Goal: Task Accomplishment & Management: Manage account settings

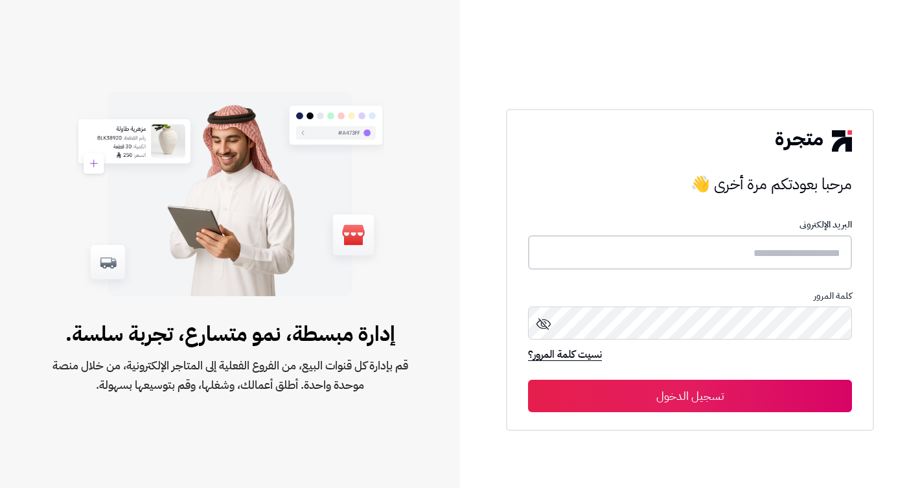
type input "**********"
click at [690, 396] on button "تسجيل الدخول" at bounding box center [690, 395] width 324 height 32
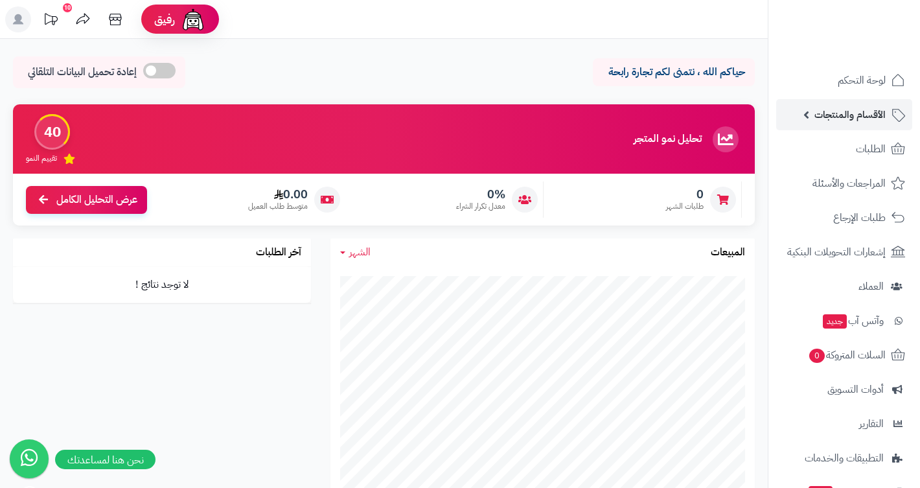
click at [851, 108] on span "الأقسام والمنتجات" at bounding box center [849, 115] width 71 height 18
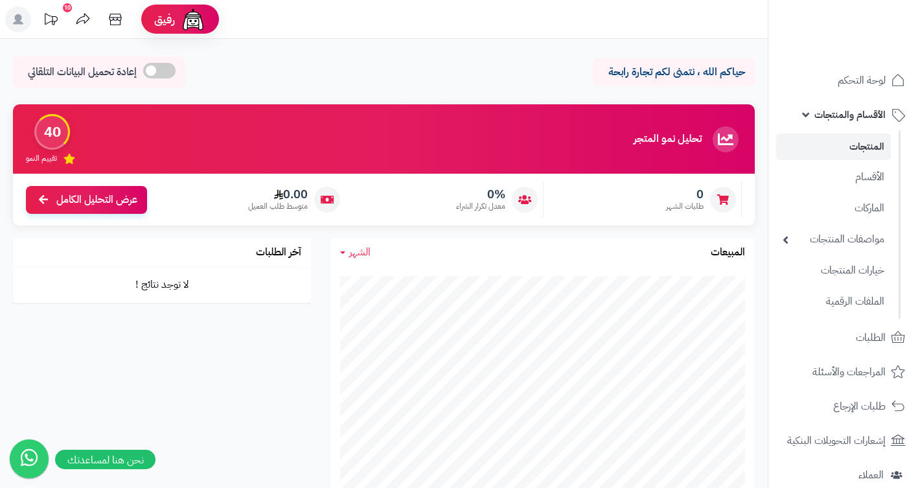
click at [877, 150] on link "المنتجات" at bounding box center [833, 146] width 115 height 27
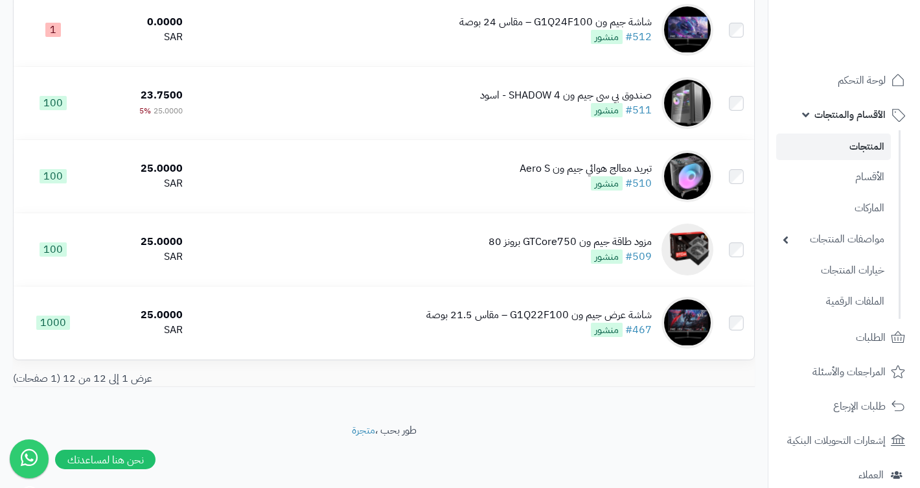
scroll to position [692, 0]
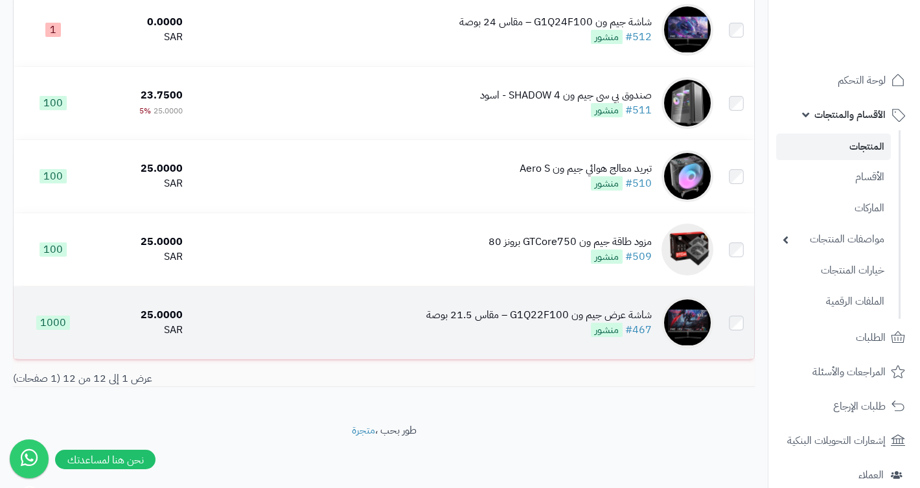
click at [580, 317] on div "شاشة عرض جيم ون G1Q22F100 – مقاس 21.5 بوصة" at bounding box center [538, 315] width 225 height 15
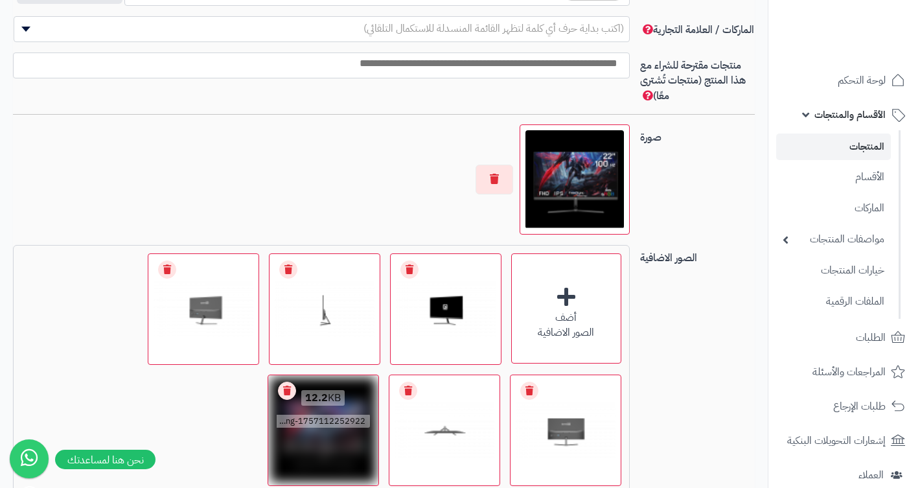
scroll to position [809, 0]
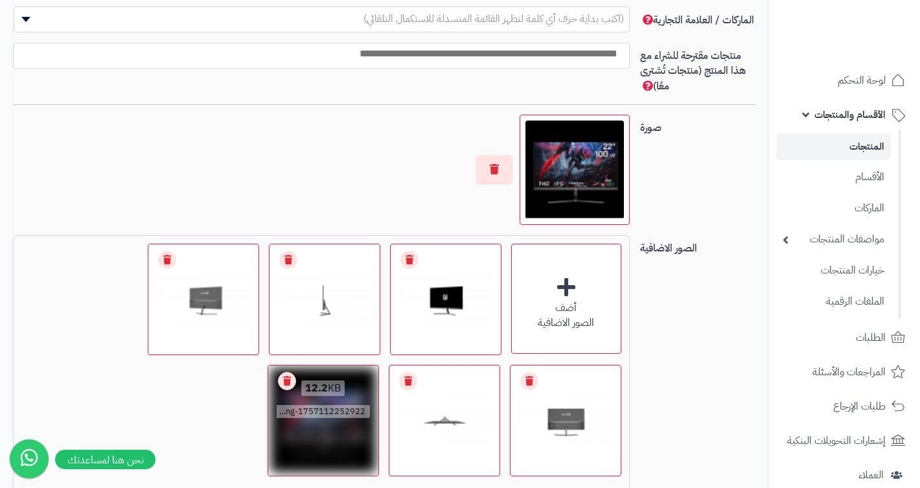
click at [283, 378] on link "Remove file" at bounding box center [287, 381] width 18 height 18
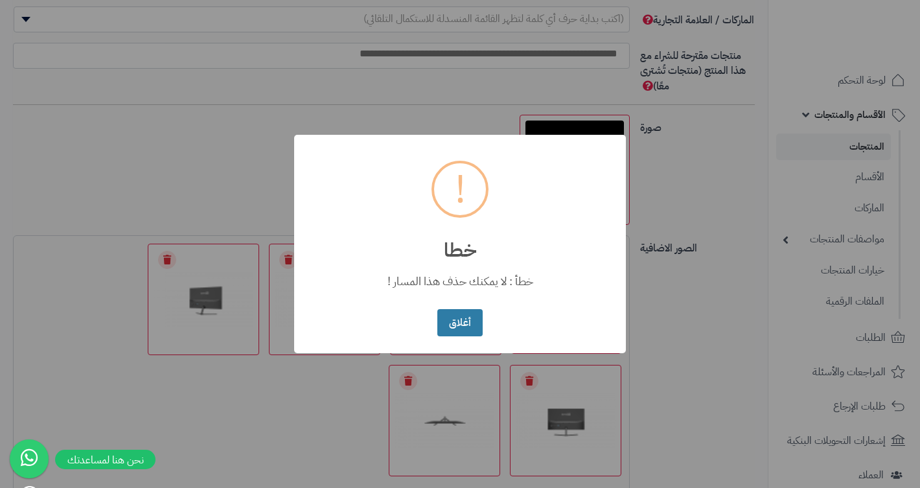
click at [457, 325] on button "أغلاق" at bounding box center [459, 323] width 45 height 28
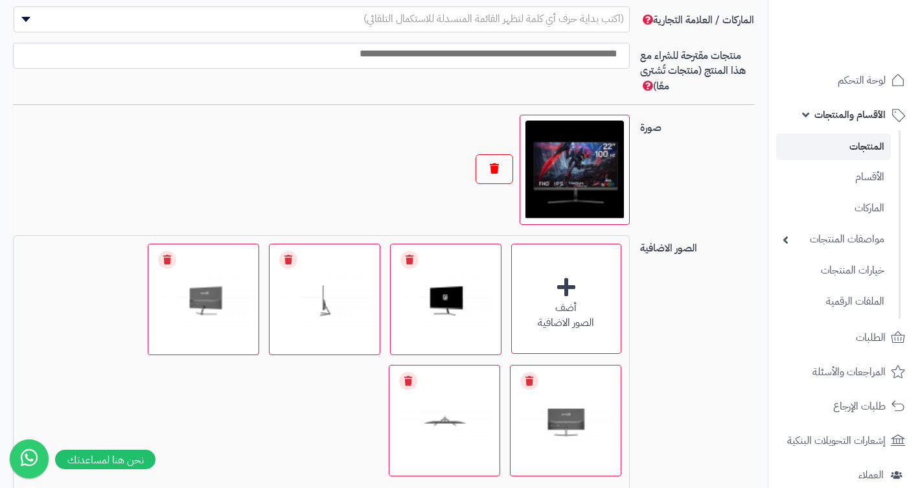
click at [497, 170] on button "button" at bounding box center [495, 169] width 38 height 30
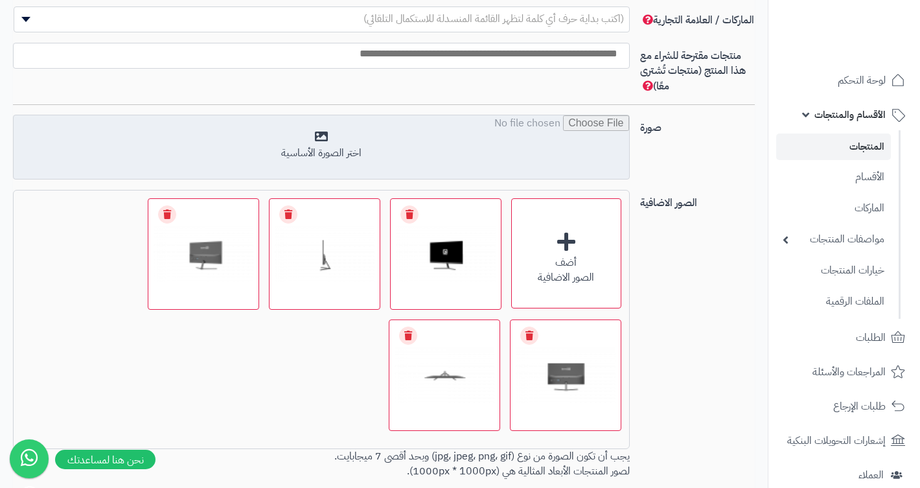
click at [549, 165] on input "file" at bounding box center [321, 147] width 615 height 65
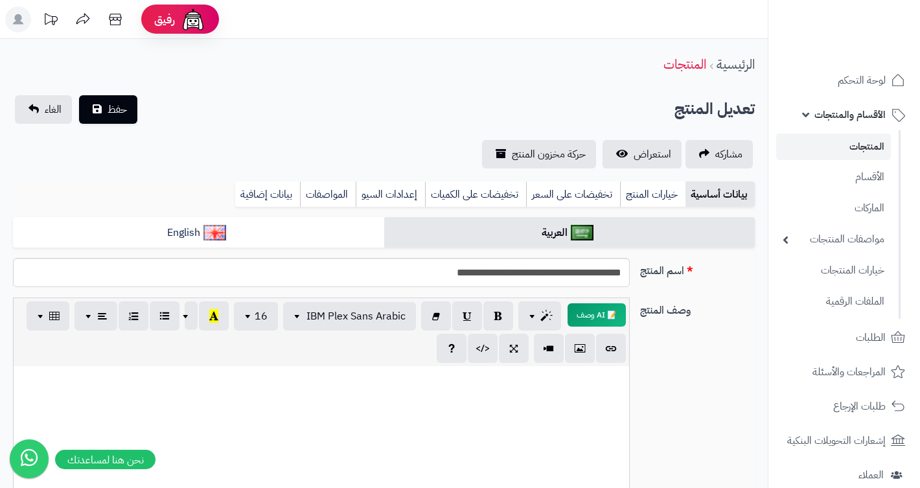
scroll to position [-8, 0]
click at [108, 113] on span "حفظ" at bounding box center [117, 109] width 19 height 16
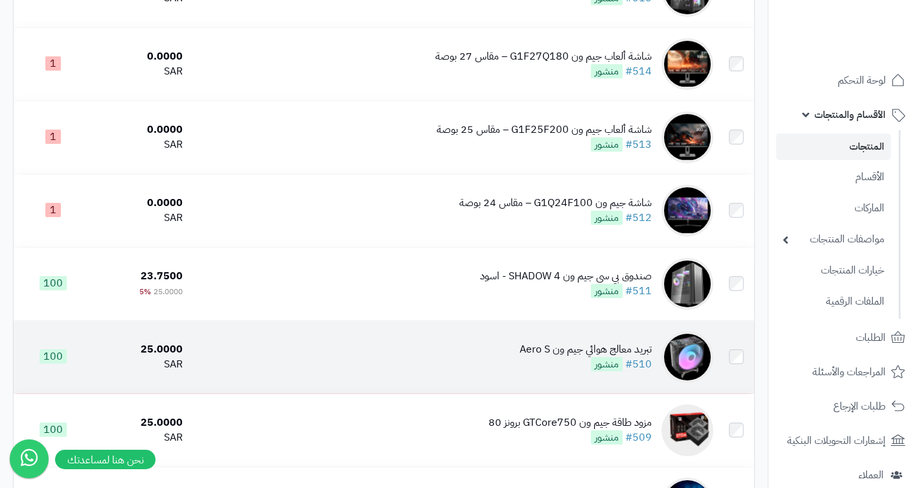
scroll to position [527, 0]
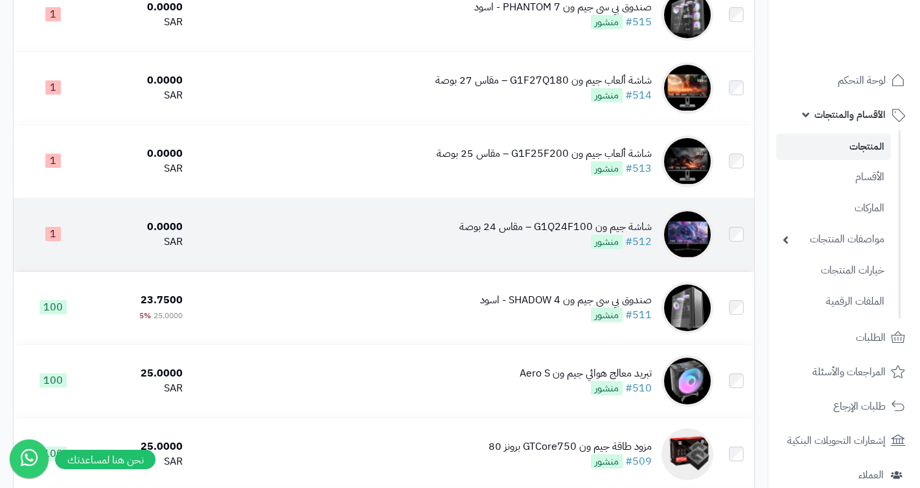
click at [563, 229] on div "شاشة جيم ون G1Q24F100 – مقاس 24 بوصة" at bounding box center [555, 227] width 192 height 15
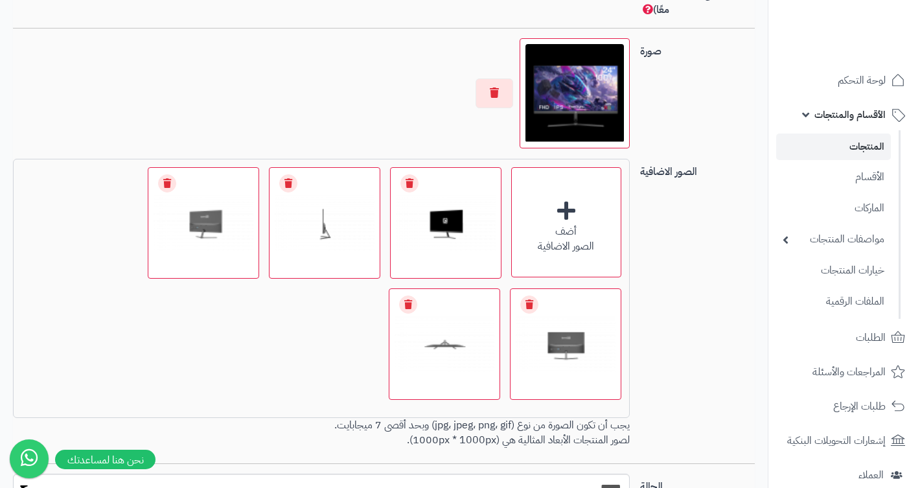
scroll to position [875, 0]
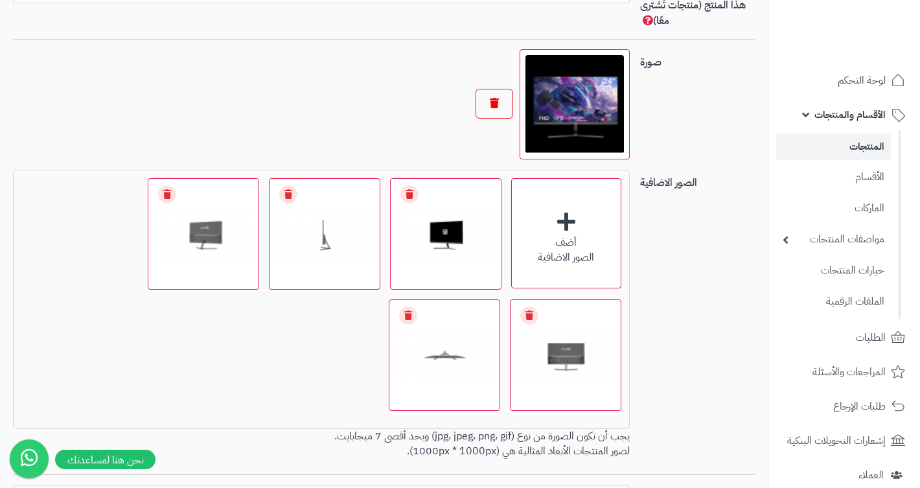
click at [504, 105] on button "button" at bounding box center [495, 104] width 38 height 30
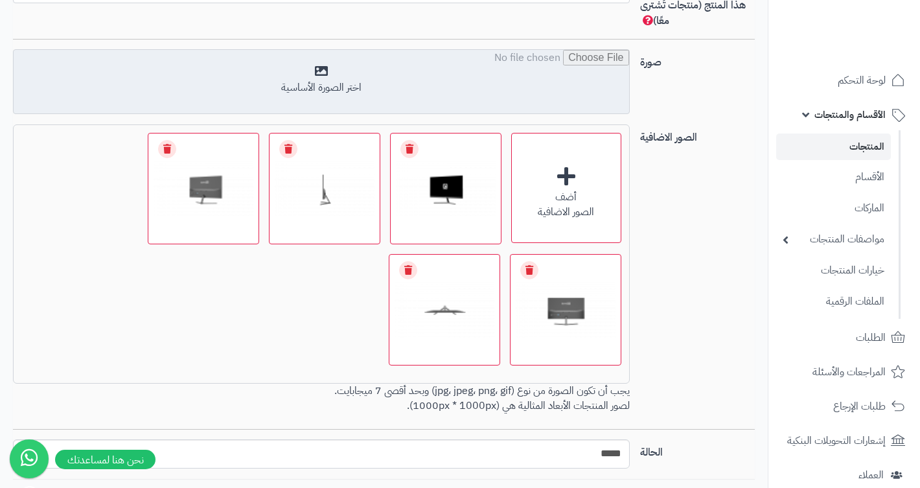
click at [531, 88] on input "file" at bounding box center [321, 82] width 615 height 65
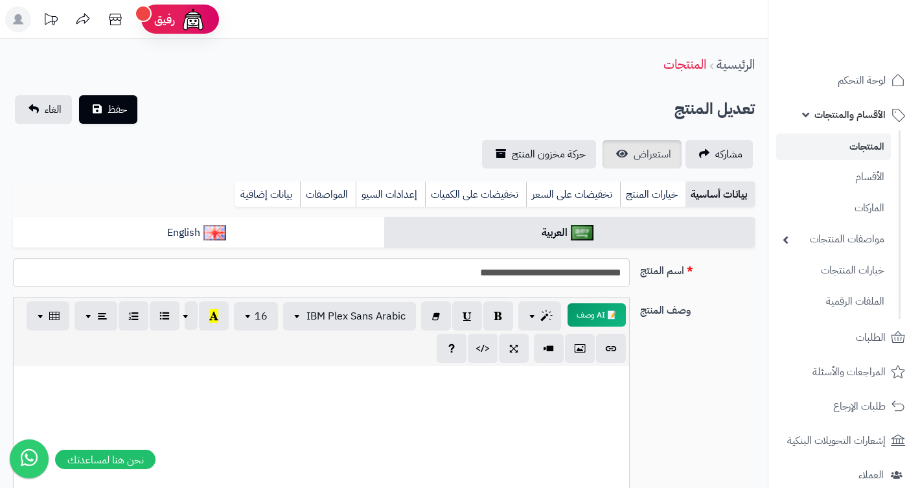
scroll to position [-16, 0]
click at [111, 111] on button "حفظ" at bounding box center [108, 109] width 58 height 29
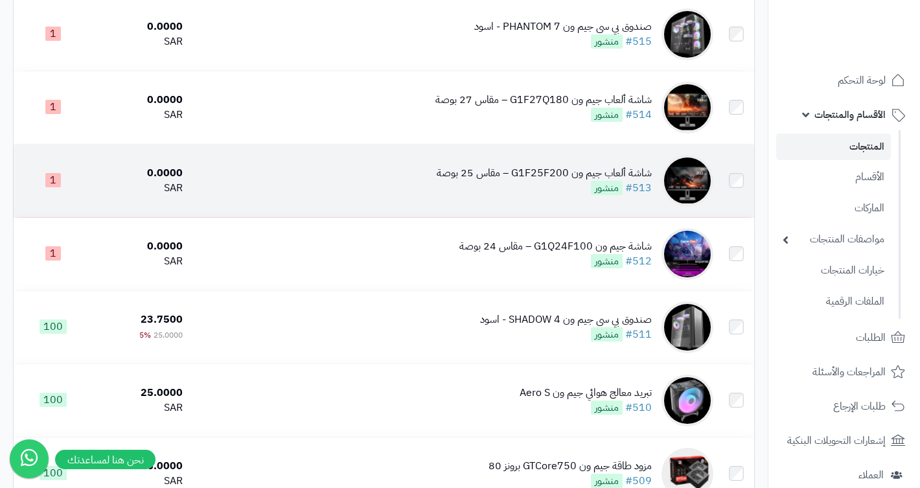
scroll to position [507, 0]
click at [599, 172] on div "شاشة ألعاب جيم ون G1F25F200 – مقاس 25 بوصة" at bounding box center [544, 174] width 215 height 15
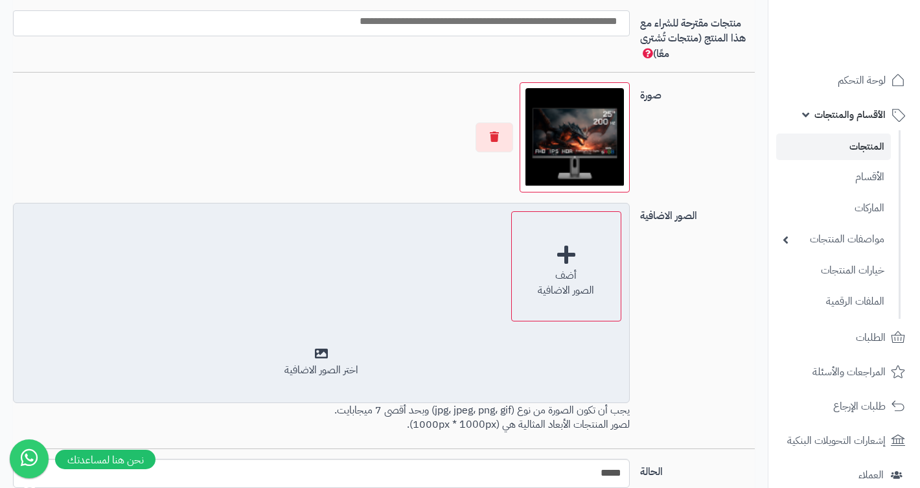
scroll to position [821, -1]
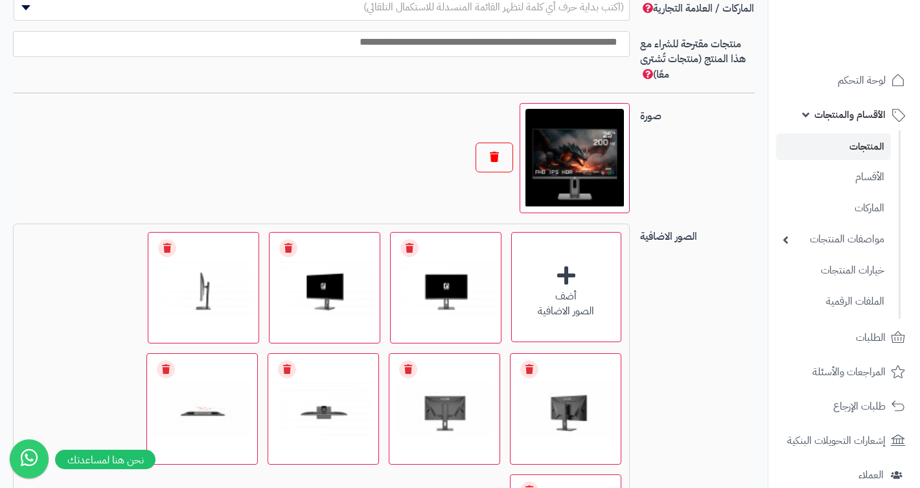
click at [498, 153] on button "button" at bounding box center [495, 158] width 38 height 30
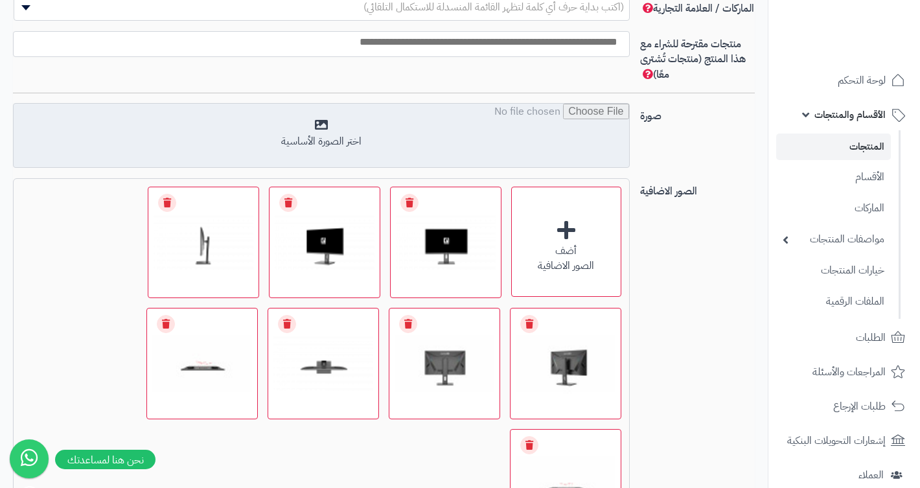
click at [565, 139] on input "file" at bounding box center [321, 136] width 615 height 65
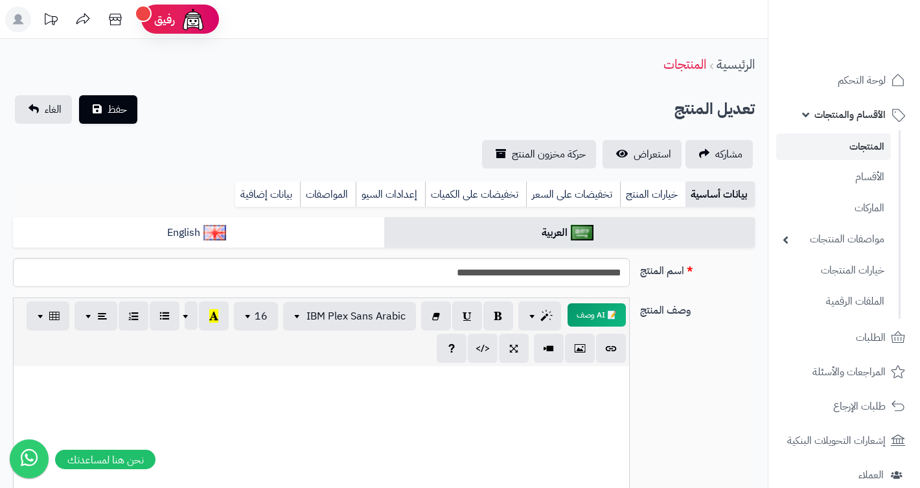
scroll to position [0, -1]
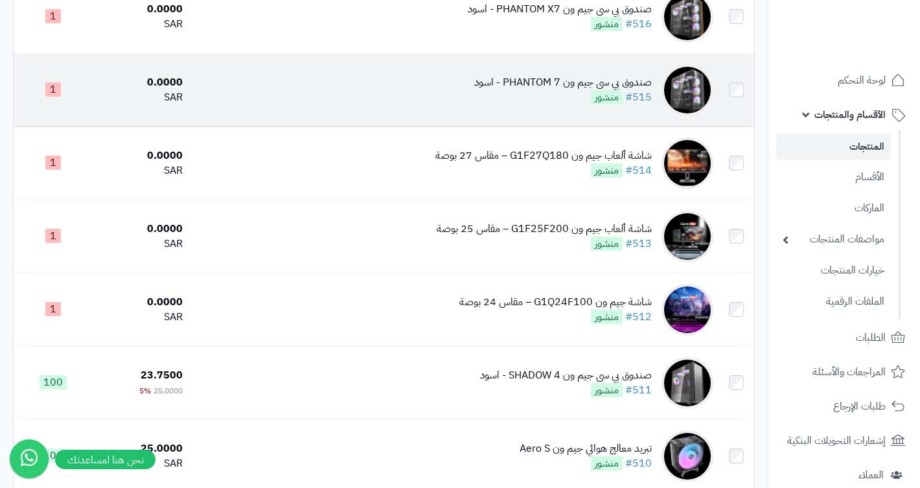
scroll to position [450, 0]
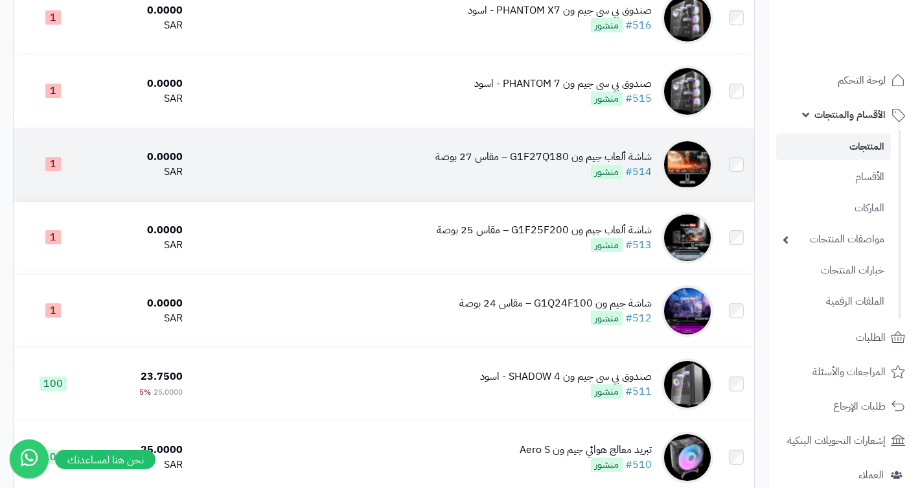
click at [531, 155] on div "شاشة ألعاب جيم ون G1F27Q180 – مقاس 27 بوصة" at bounding box center [543, 157] width 216 height 15
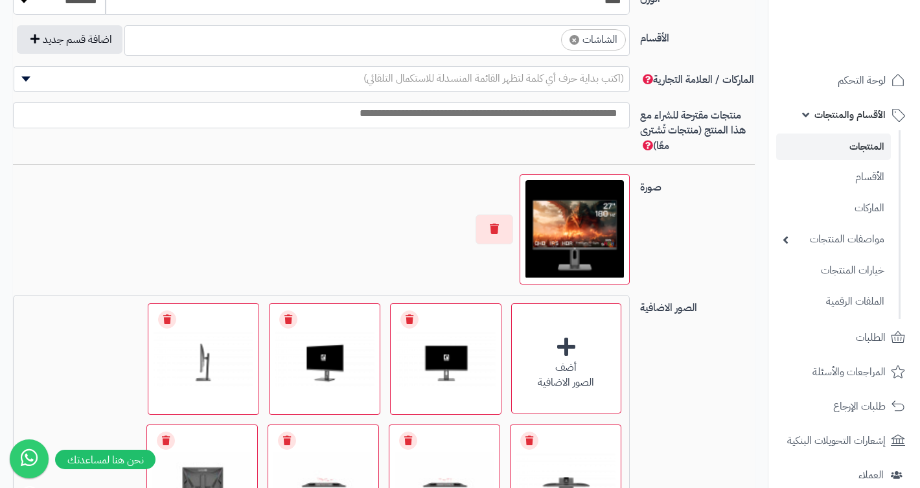
scroll to position [764, 0]
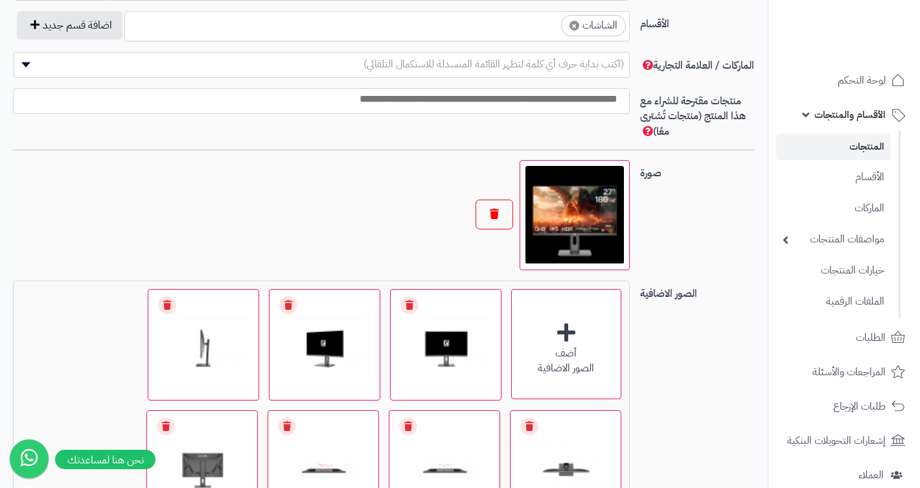
click at [494, 216] on button "button" at bounding box center [495, 215] width 38 height 30
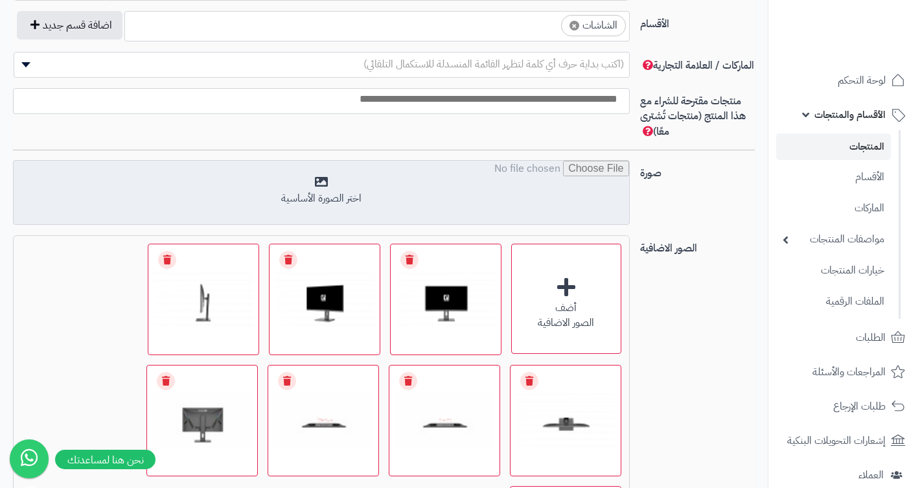
click at [542, 201] on input "file" at bounding box center [321, 193] width 615 height 65
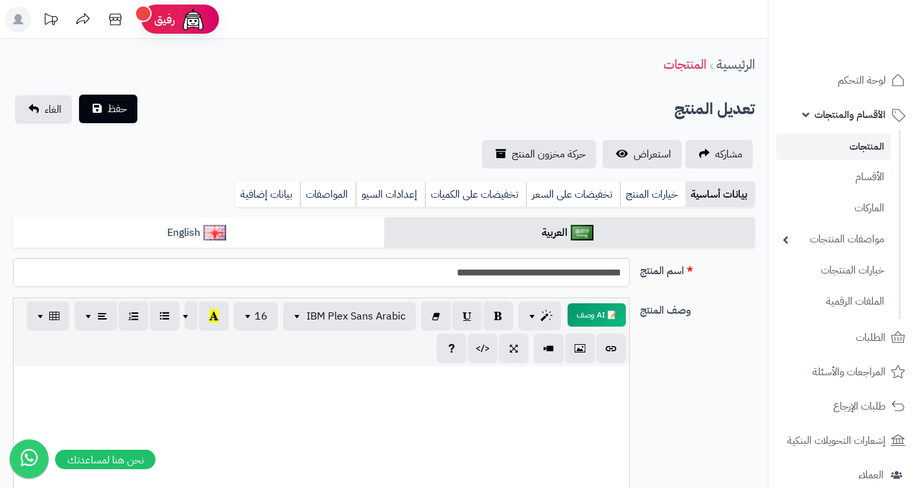
scroll to position [0, 0]
click at [128, 98] on button "حفظ" at bounding box center [108, 109] width 58 height 29
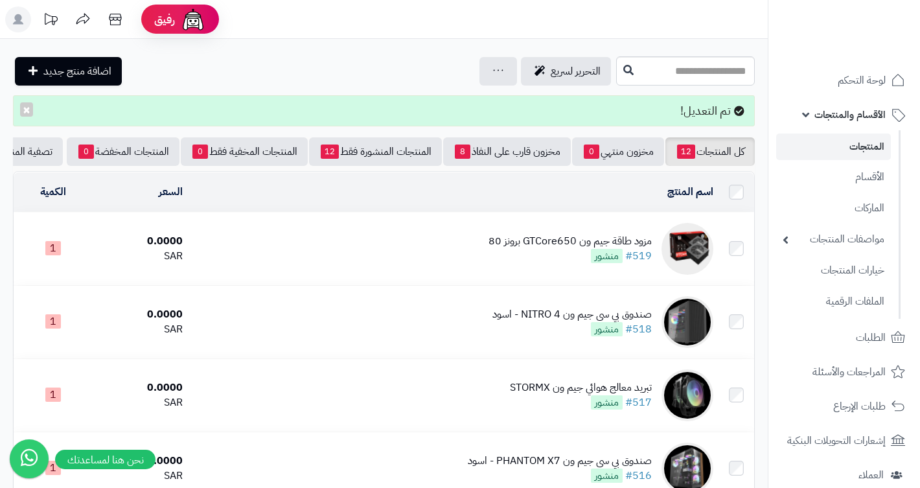
click at [524, 239] on div "مزود طاقة جيم ون GTCore650 برونز 80" at bounding box center [570, 241] width 163 height 15
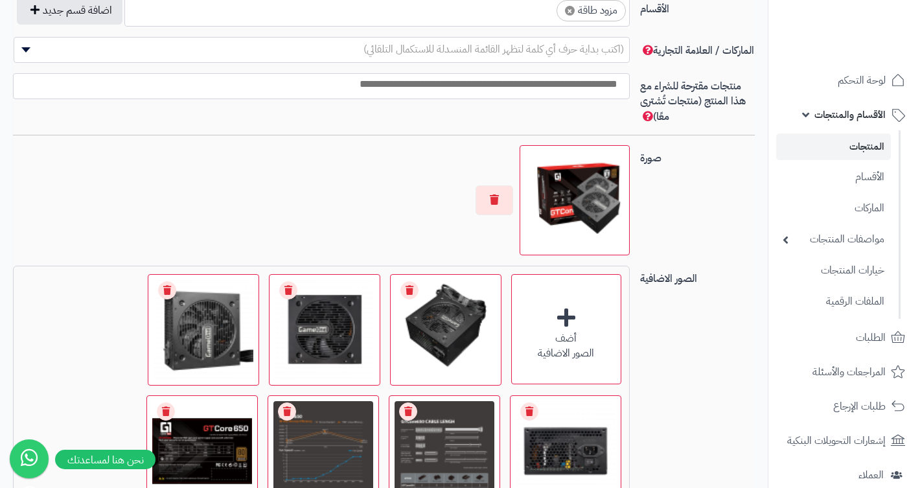
scroll to position [779, 0]
drag, startPoint x: 498, startPoint y: 207, endPoint x: 518, endPoint y: 261, distance: 57.4
click at [518, 261] on div "صورة اختر الصورة الأساسية" at bounding box center [384, 205] width 752 height 121
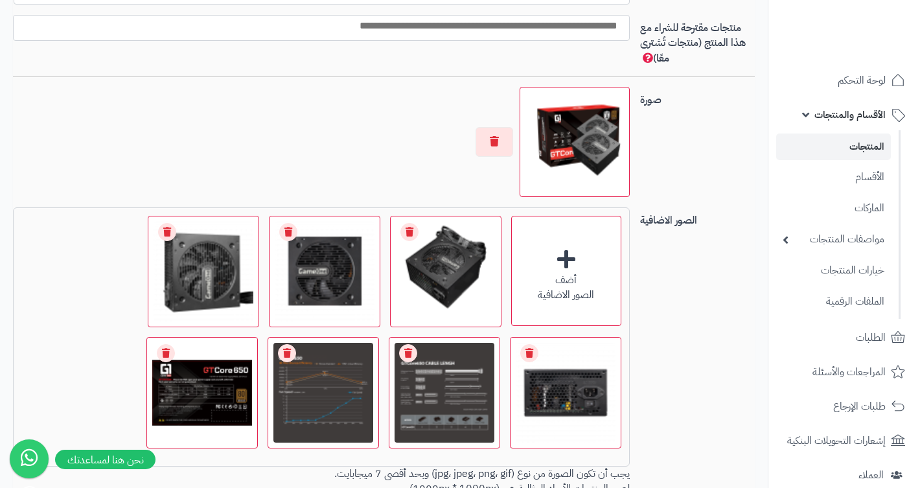
scroll to position [857, 0]
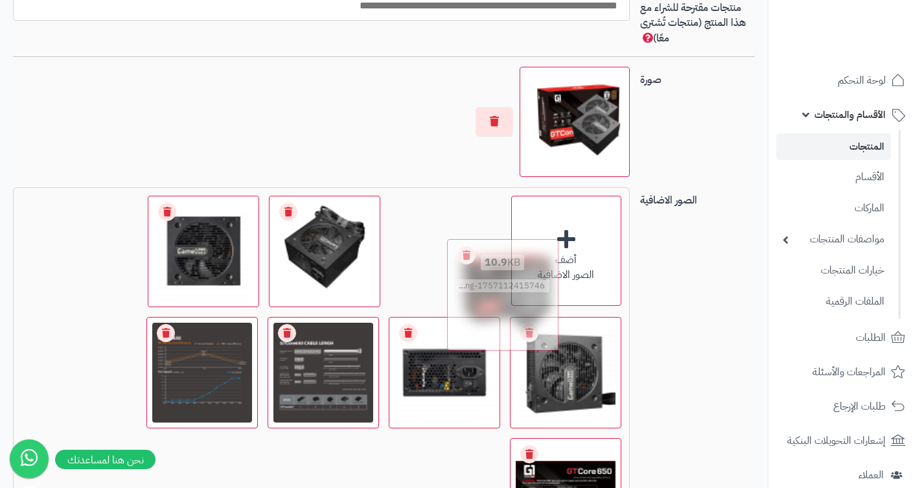
drag, startPoint x: 549, startPoint y: 457, endPoint x: 486, endPoint y: 258, distance: 208.6
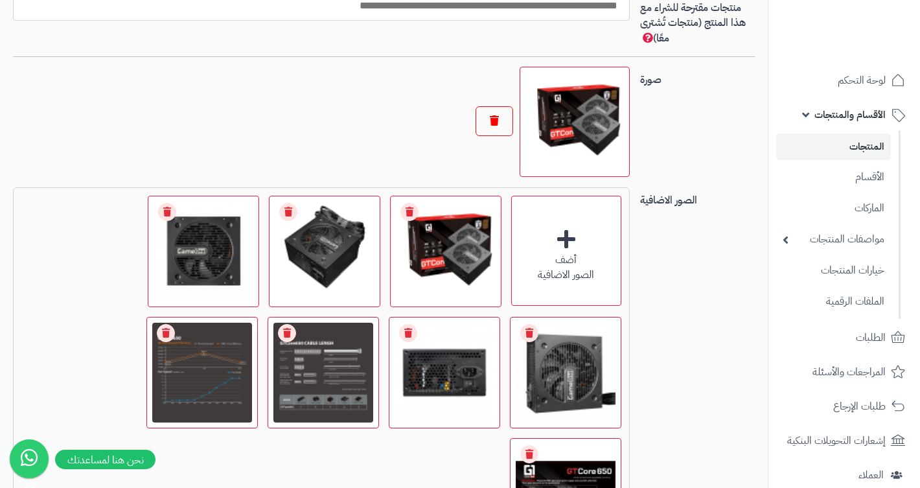
click at [496, 128] on button "button" at bounding box center [495, 121] width 38 height 30
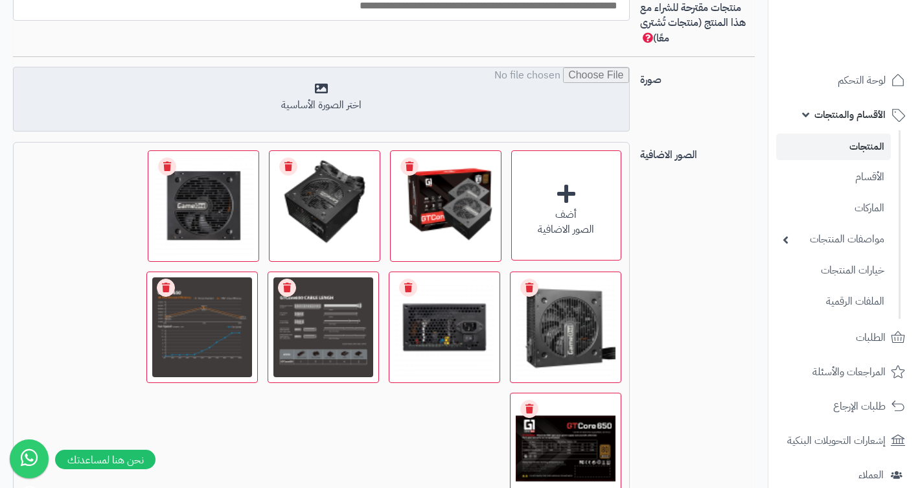
click at [526, 115] on input "file" at bounding box center [321, 99] width 615 height 65
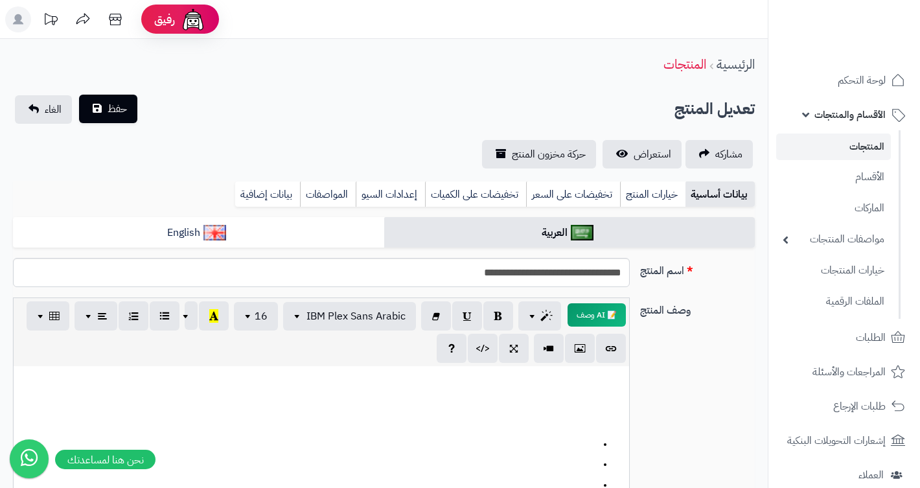
scroll to position [0, 0]
click at [102, 102] on button "حفظ" at bounding box center [108, 109] width 58 height 29
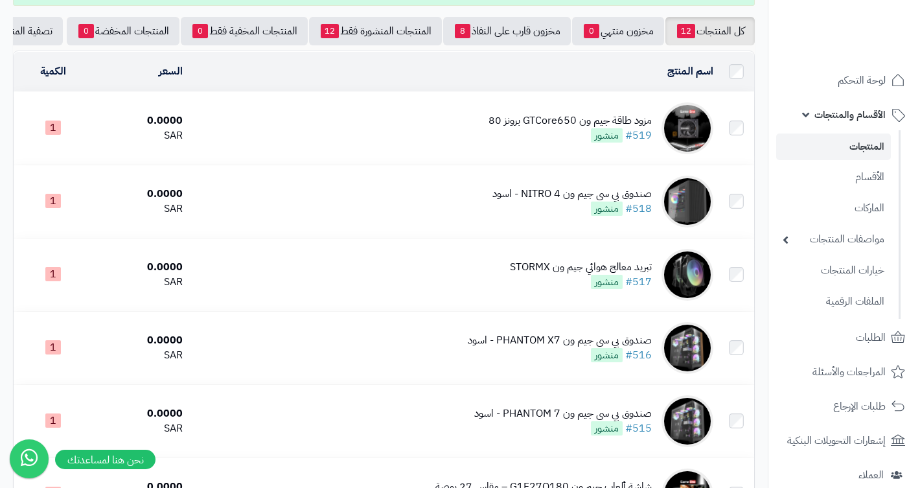
scroll to position [130, 0]
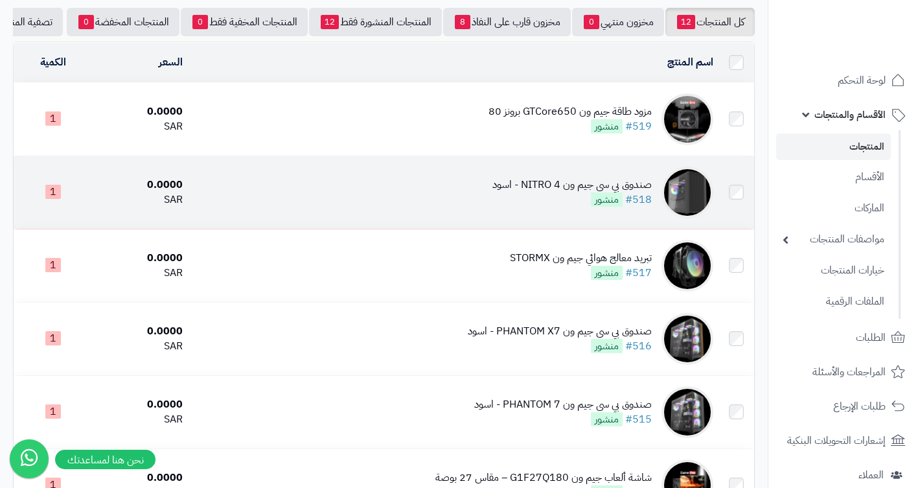
click at [532, 187] on div "صندوق بي سي جيم ون NITRO 4 - اسود" at bounding box center [571, 185] width 159 height 15
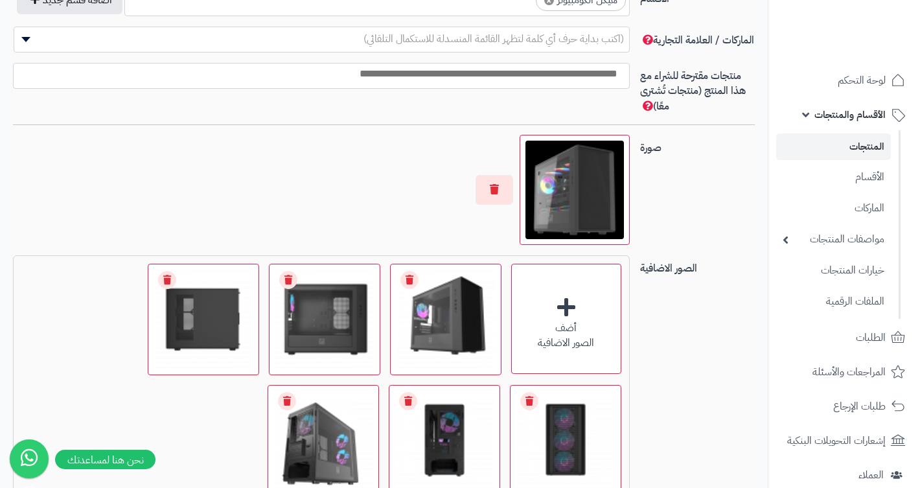
scroll to position [806, 0]
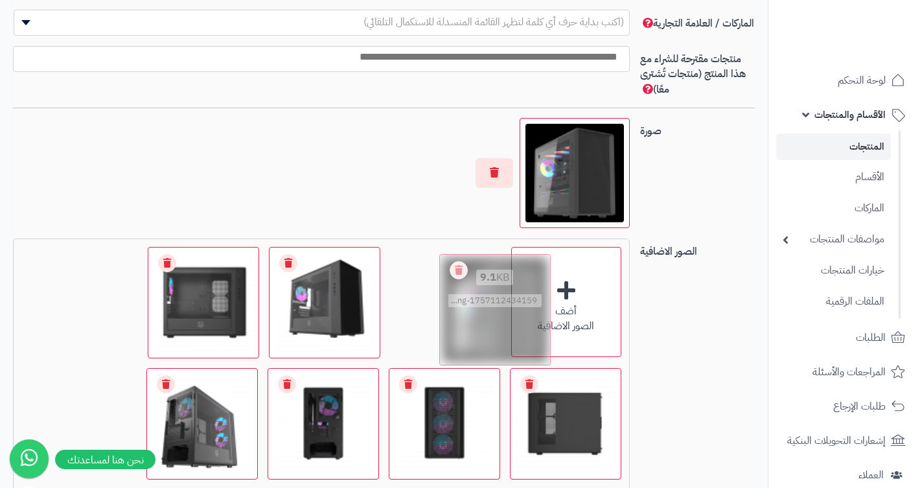
drag, startPoint x: 186, startPoint y: 394, endPoint x: 479, endPoint y: 280, distance: 314.3
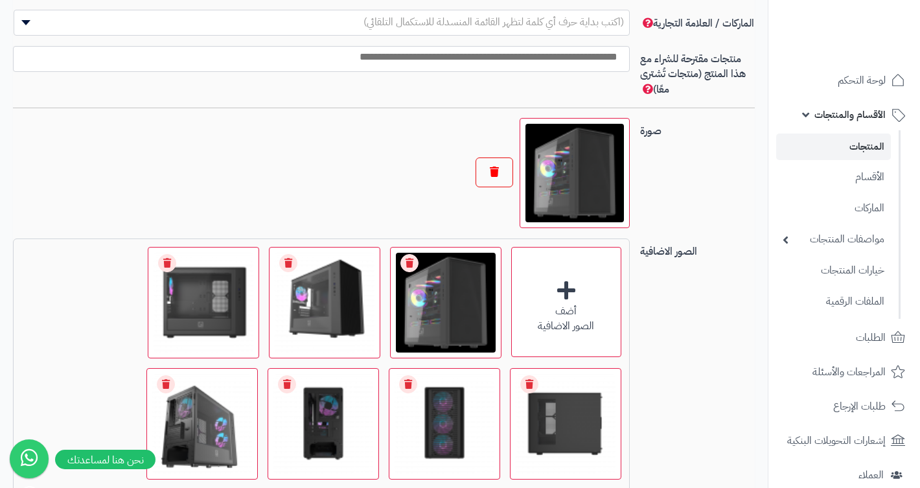
click at [499, 165] on button "button" at bounding box center [495, 172] width 38 height 30
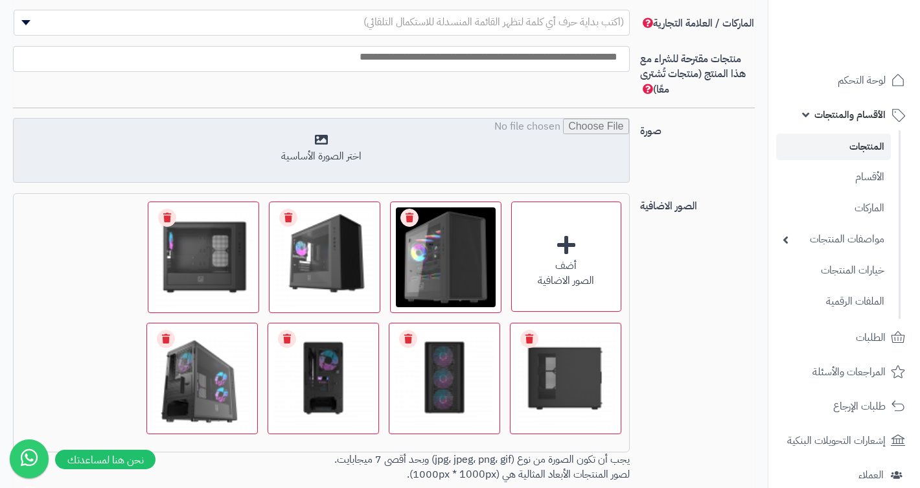
click at [500, 152] on input "file" at bounding box center [321, 151] width 615 height 65
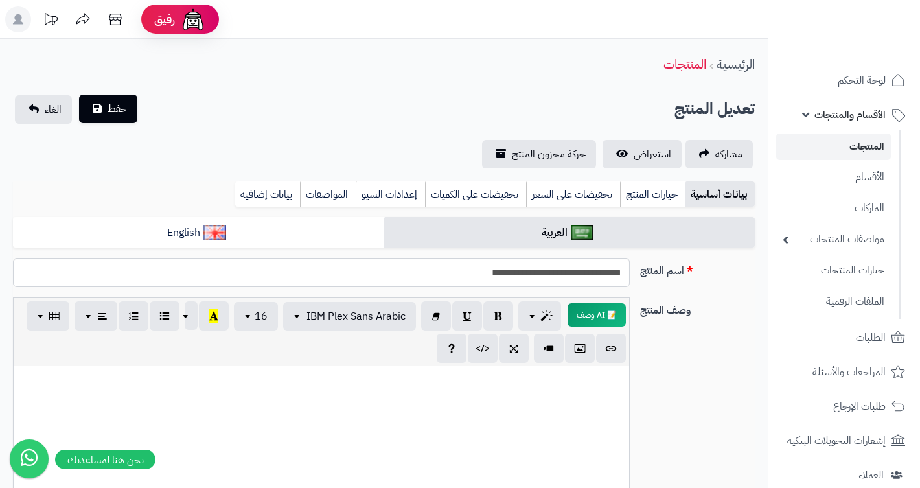
scroll to position [0, 0]
click at [122, 101] on span "حفظ" at bounding box center [117, 109] width 19 height 16
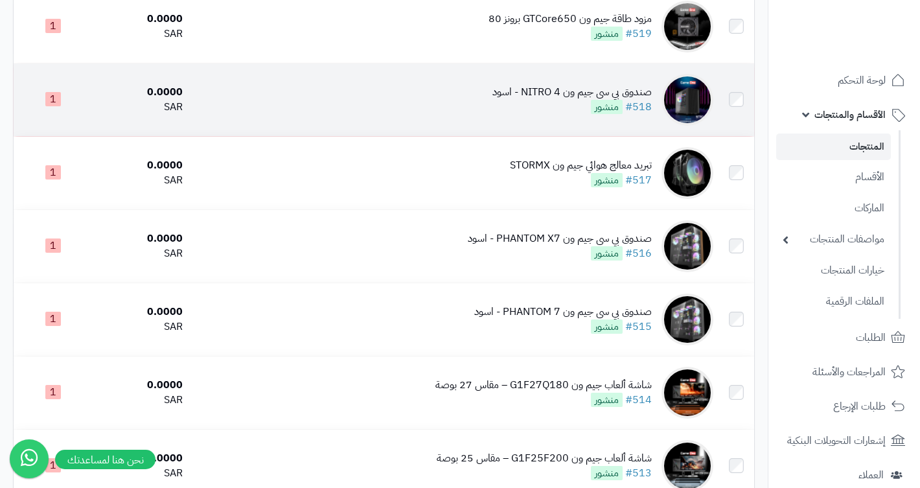
scroll to position [231, 0]
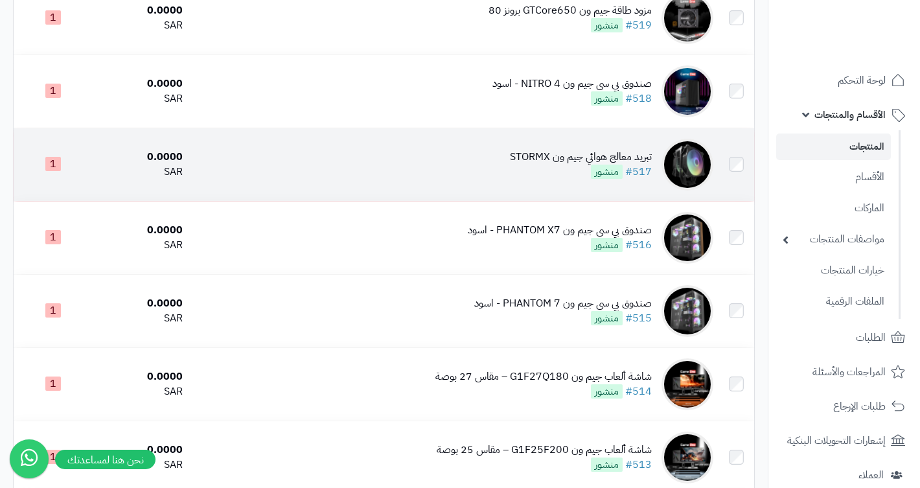
click at [553, 158] on div "تبريد معالج هوائي جيم ون STORMX" at bounding box center [581, 157] width 142 height 15
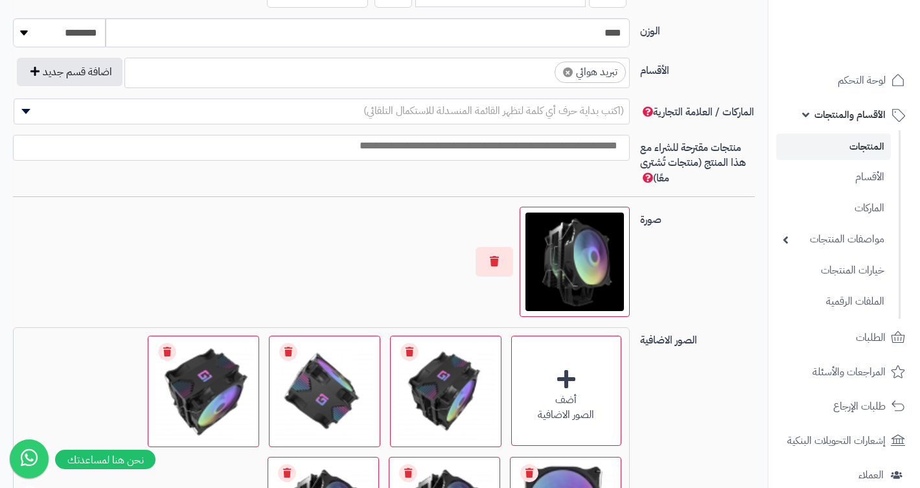
scroll to position [785, 0]
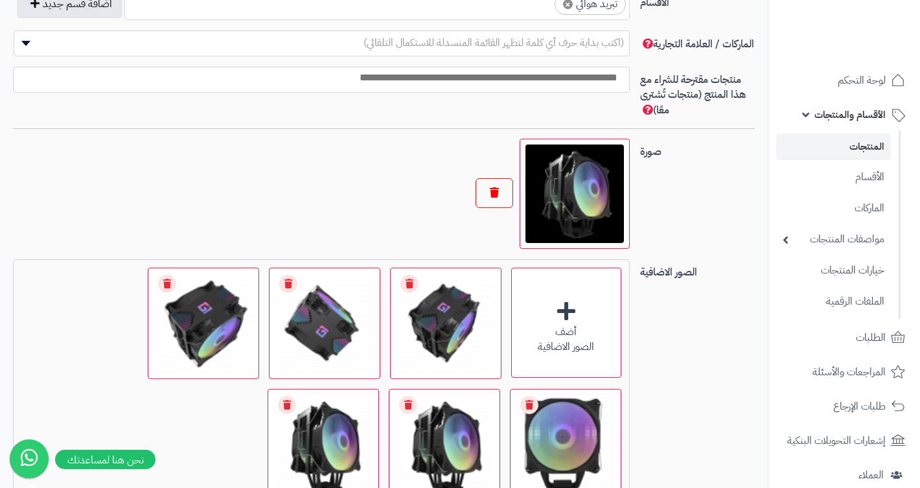
click at [489, 194] on button "button" at bounding box center [495, 193] width 38 height 30
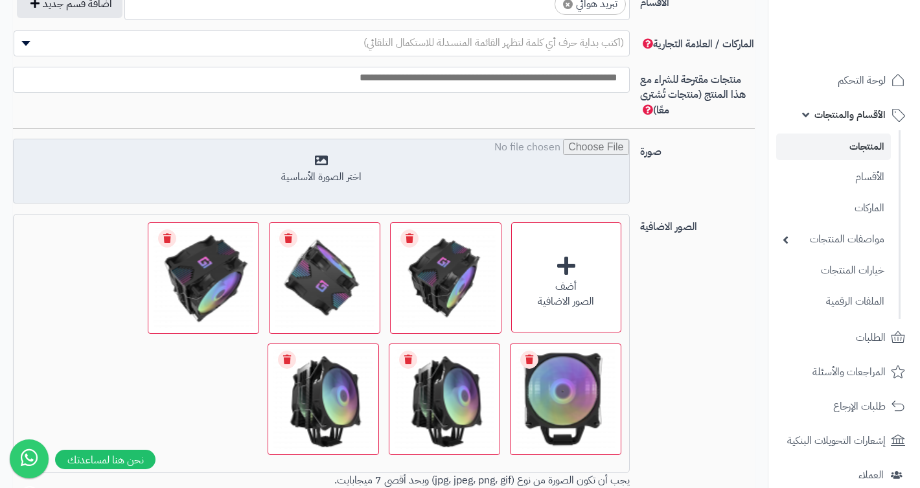
click at [498, 173] on input "file" at bounding box center [321, 171] width 615 height 65
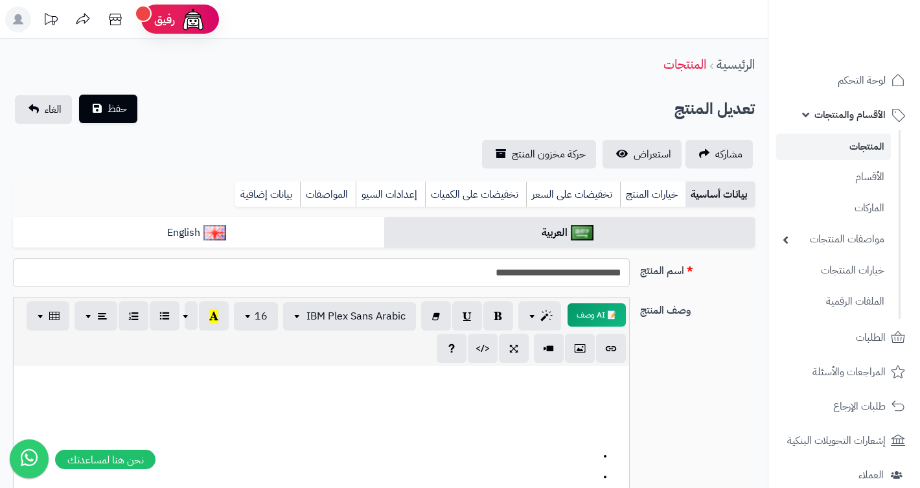
scroll to position [0, 0]
click at [105, 99] on button "حفظ" at bounding box center [108, 109] width 58 height 29
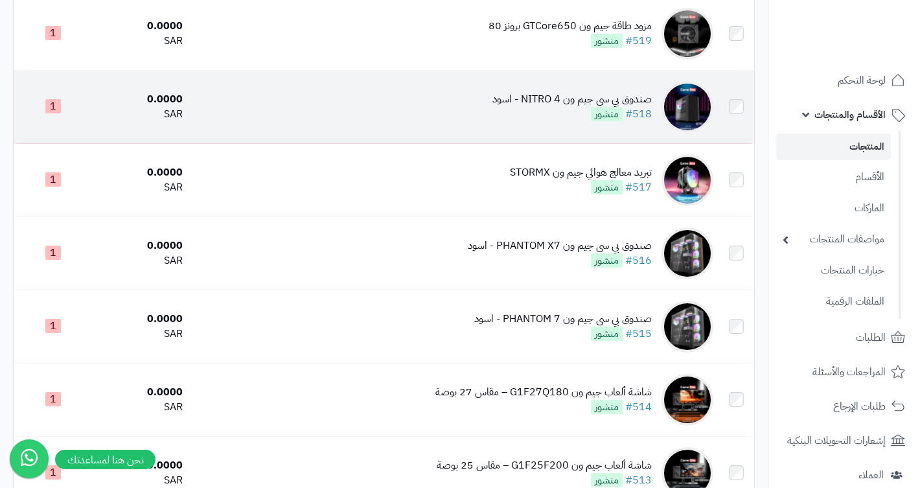
scroll to position [236, 0]
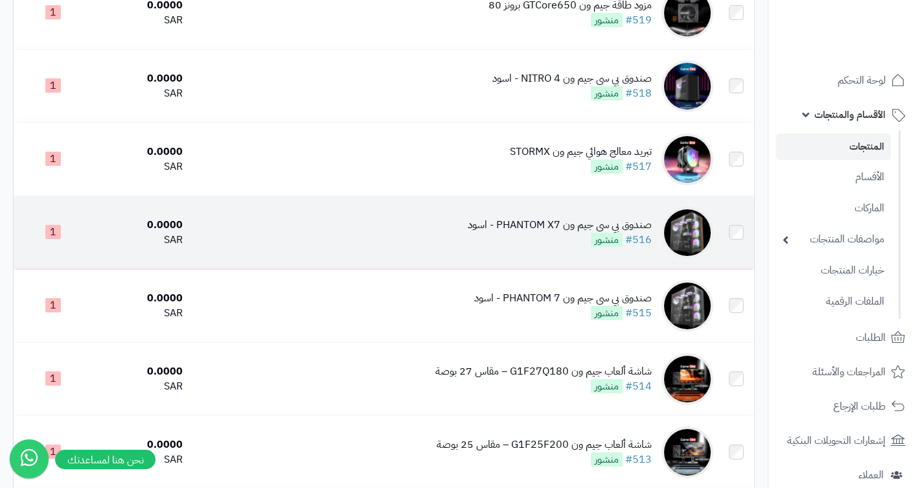
click at [529, 224] on div "صندوق بي سي جيم ون PHANTOM X7 - اسود" at bounding box center [560, 225] width 184 height 15
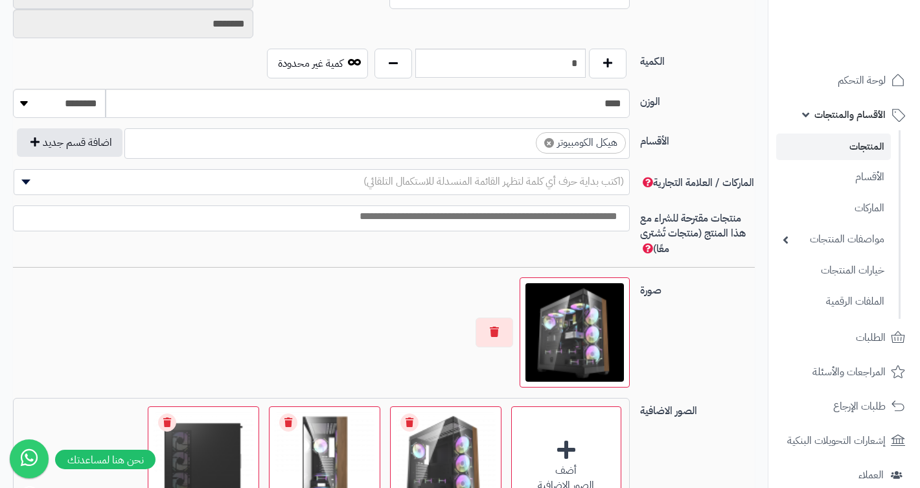
scroll to position [680, 0]
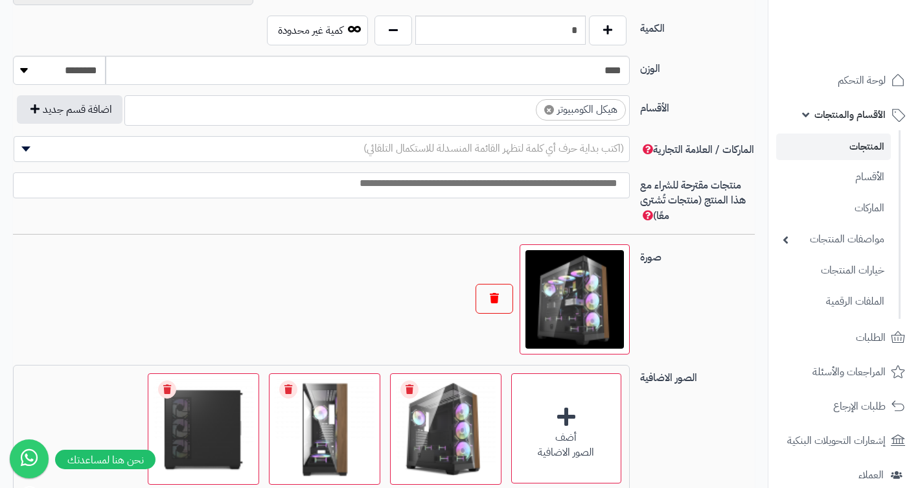
click at [487, 301] on button "button" at bounding box center [495, 299] width 38 height 30
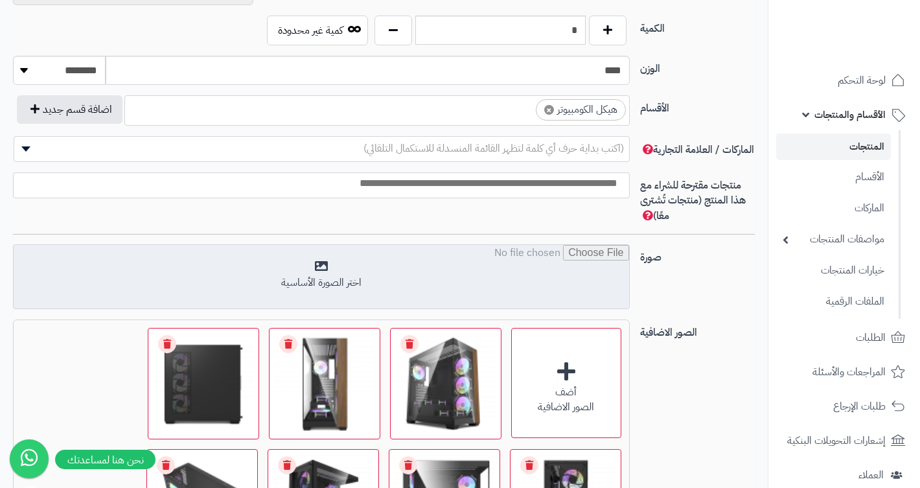
click at [522, 281] on input "file" at bounding box center [321, 277] width 615 height 65
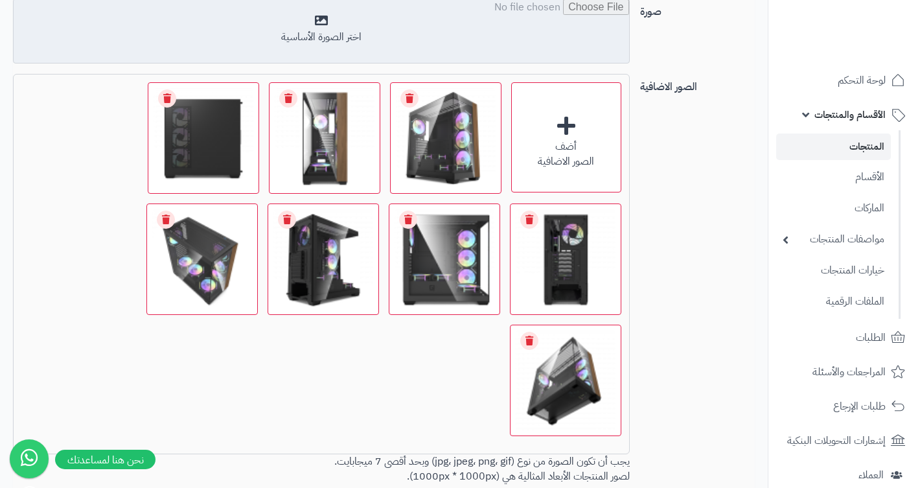
scroll to position [947, 0]
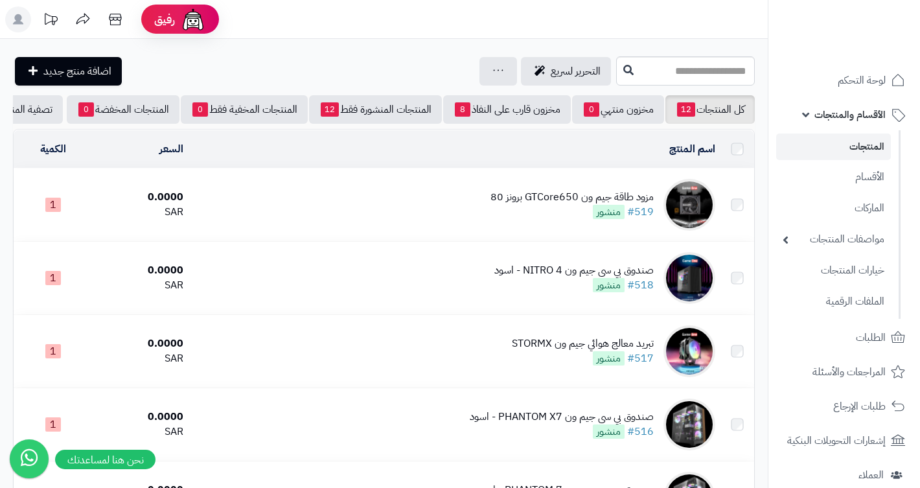
scroll to position [236, 0]
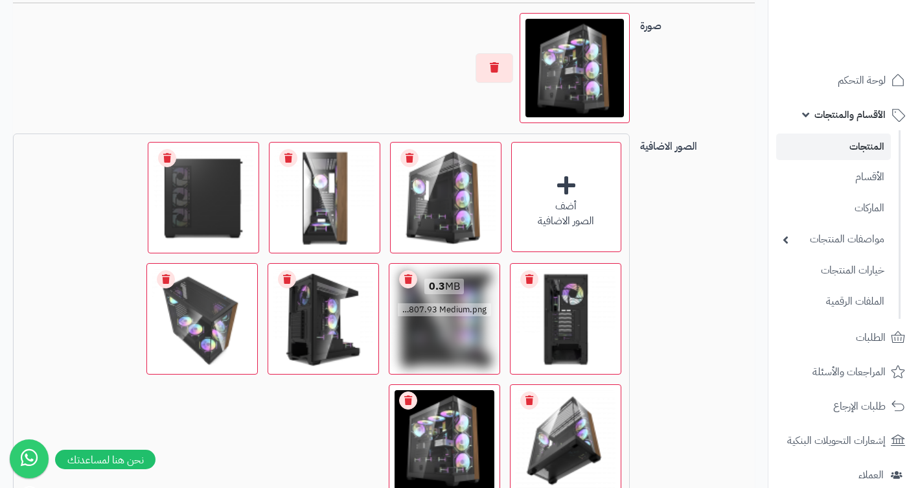
scroll to position [912, 0]
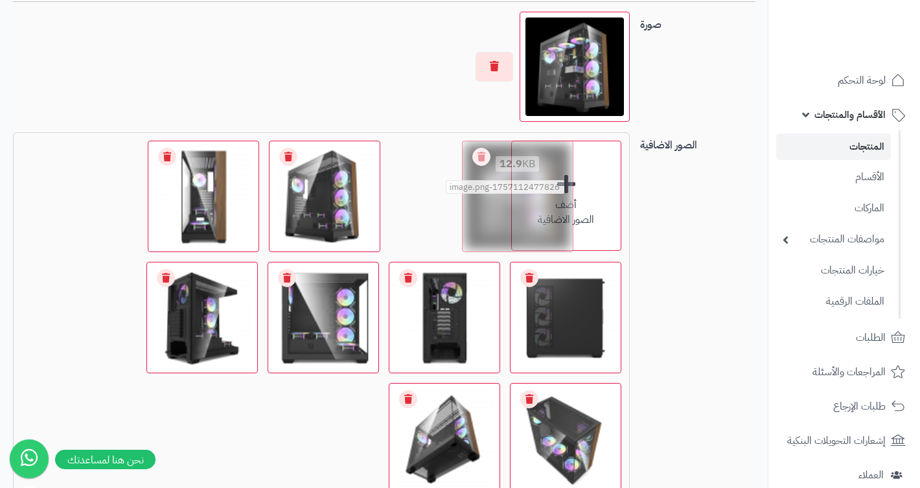
drag, startPoint x: 409, startPoint y: 430, endPoint x: 478, endPoint y: 178, distance: 260.6
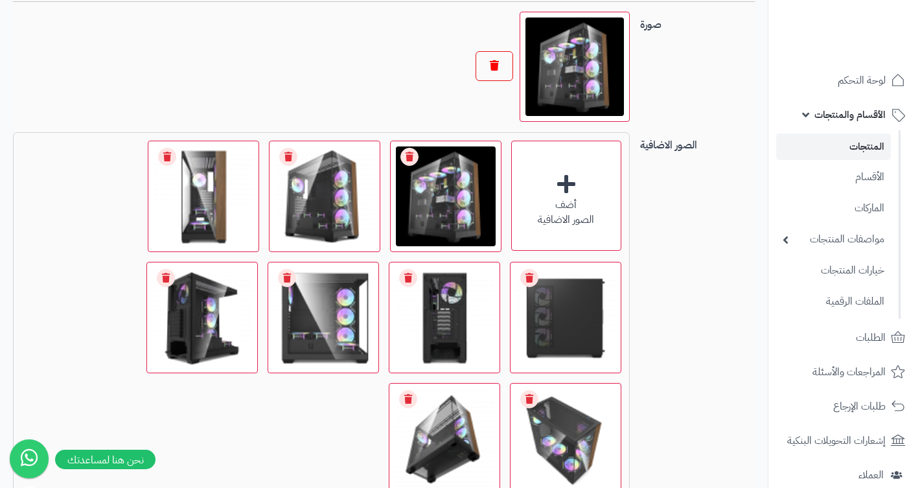
click at [492, 65] on button "button" at bounding box center [495, 66] width 38 height 30
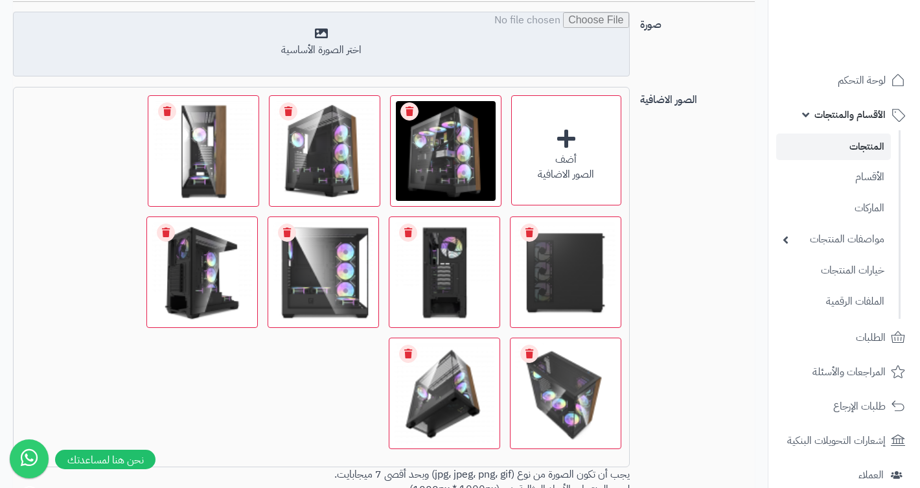
click at [499, 56] on input "file" at bounding box center [321, 44] width 615 height 65
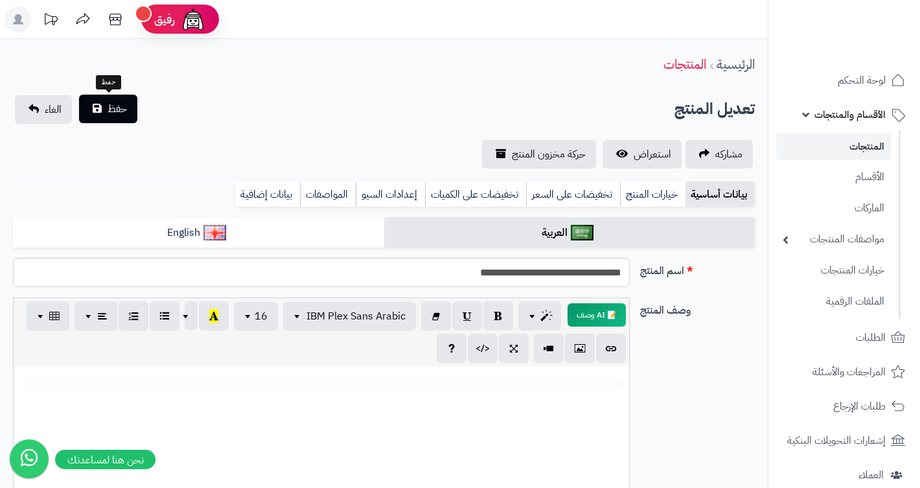
scroll to position [0, 0]
click at [133, 122] on div "حفظ الغاء" at bounding box center [76, 109] width 126 height 29
click at [131, 106] on button "حفظ" at bounding box center [108, 109] width 58 height 29
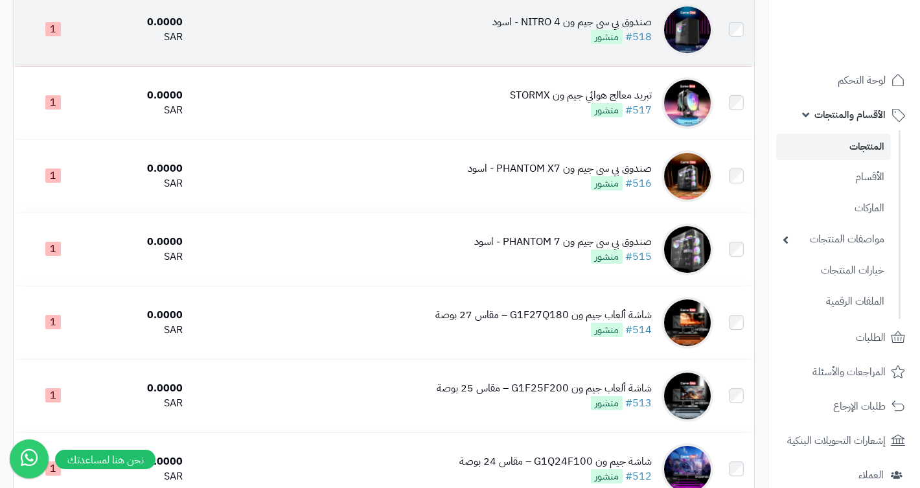
scroll to position [302, 0]
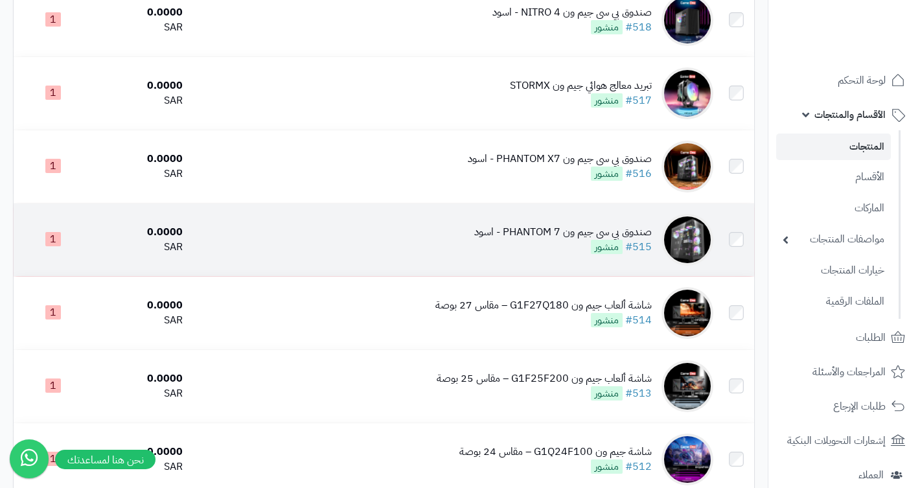
click at [564, 231] on div "صندوق بي سي جيم ون PHANTOM 7 - اسود" at bounding box center [563, 232] width 178 height 15
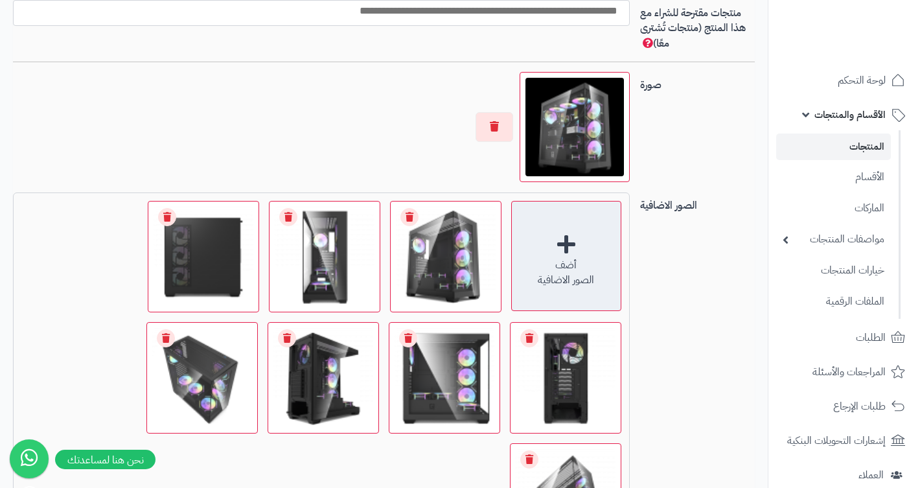
scroll to position [867, 0]
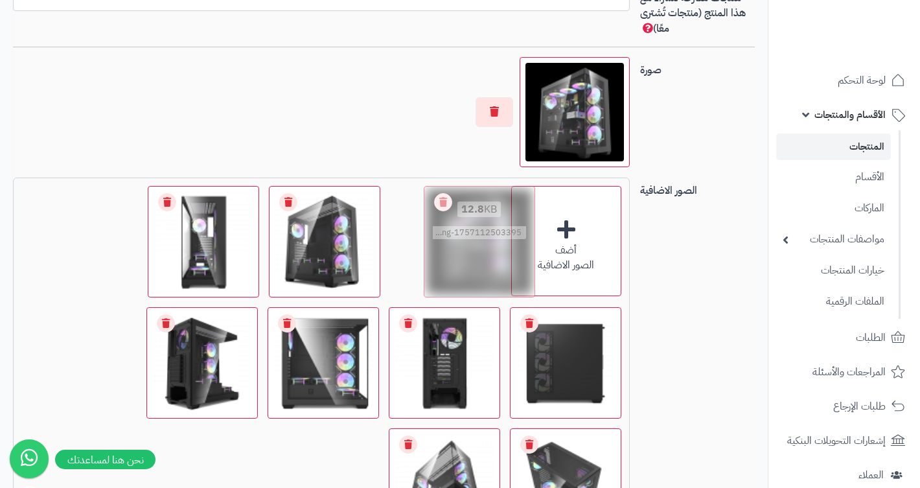
drag, startPoint x: 448, startPoint y: 447, endPoint x: 483, endPoint y: 189, distance: 260.2
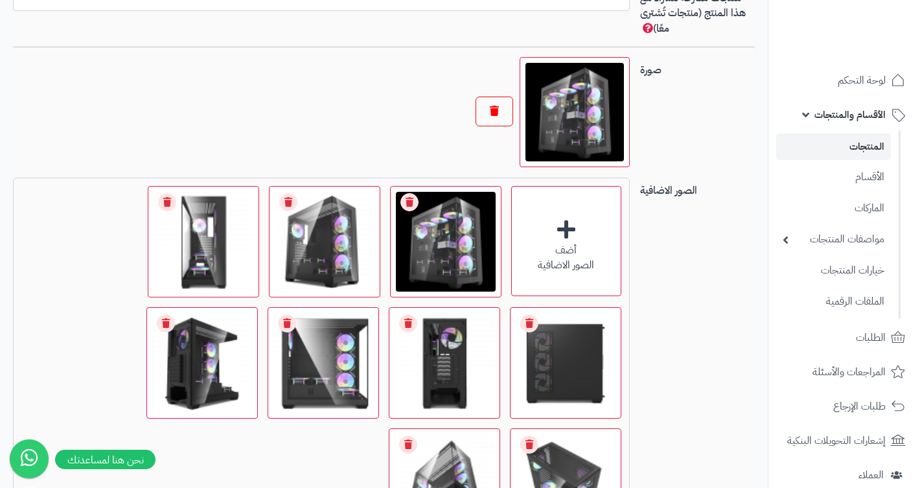
click at [509, 97] on button "button" at bounding box center [495, 112] width 38 height 30
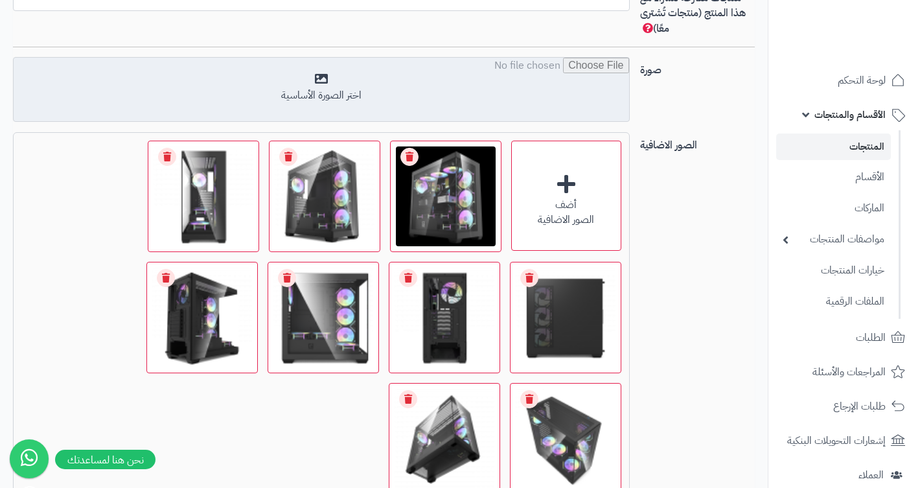
click at [511, 95] on input "file" at bounding box center [321, 90] width 615 height 65
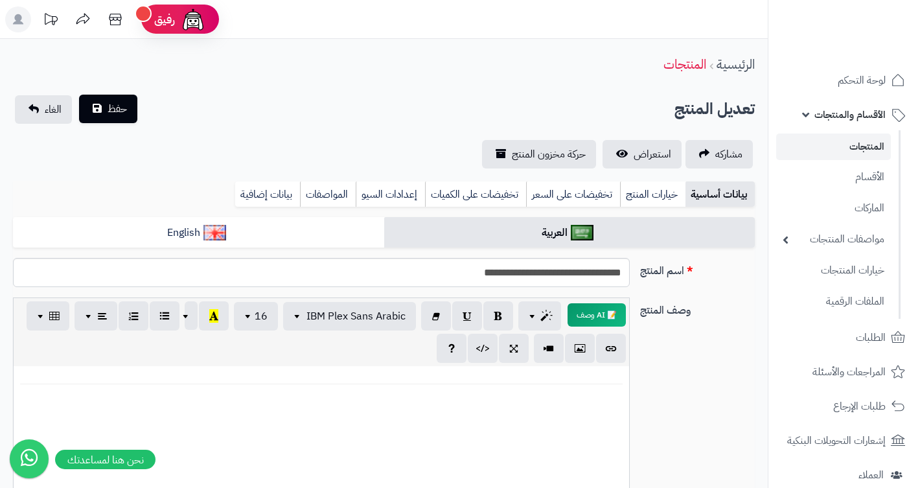
scroll to position [0, 0]
click at [129, 109] on button "حفظ" at bounding box center [108, 109] width 58 height 29
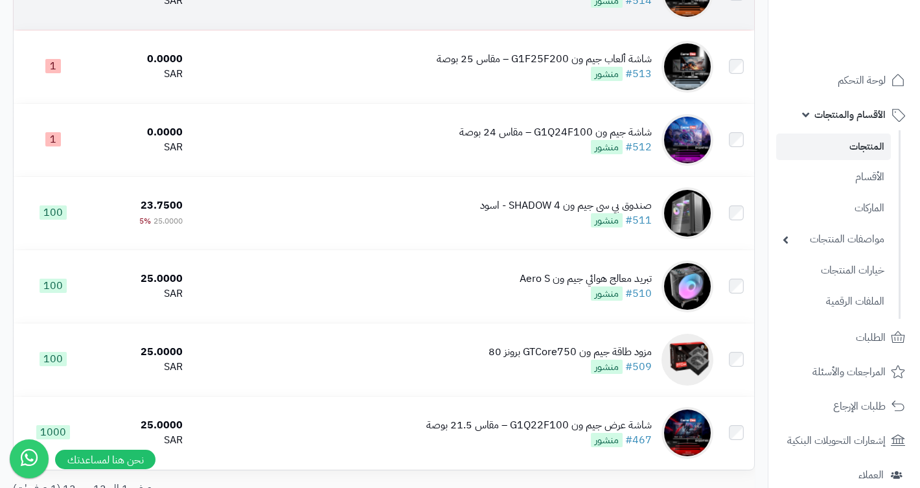
scroll to position [638, 0]
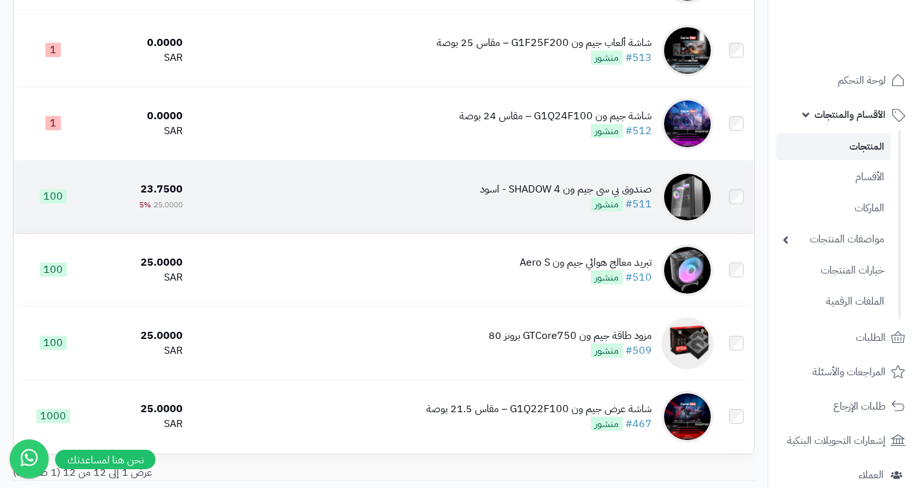
click at [593, 193] on div "صندوق بي سي جيم ون SHADOW 4 - اسود" at bounding box center [566, 189] width 172 height 15
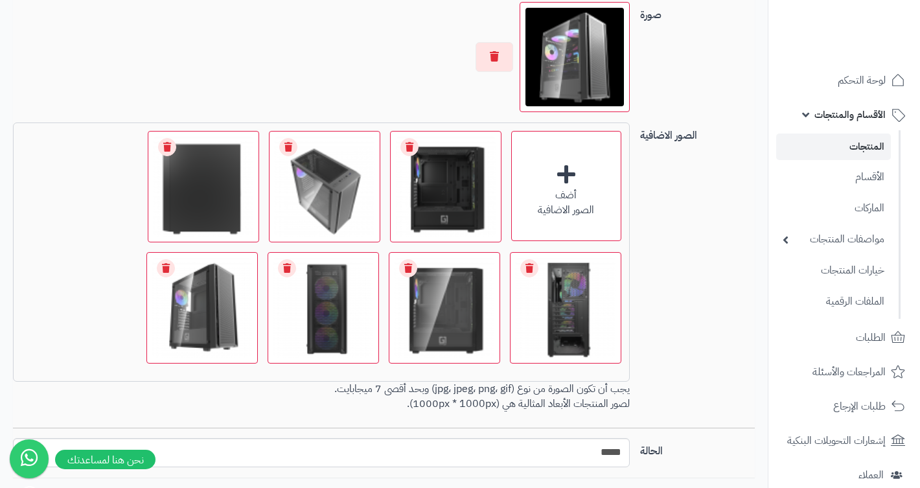
scroll to position [953, 0]
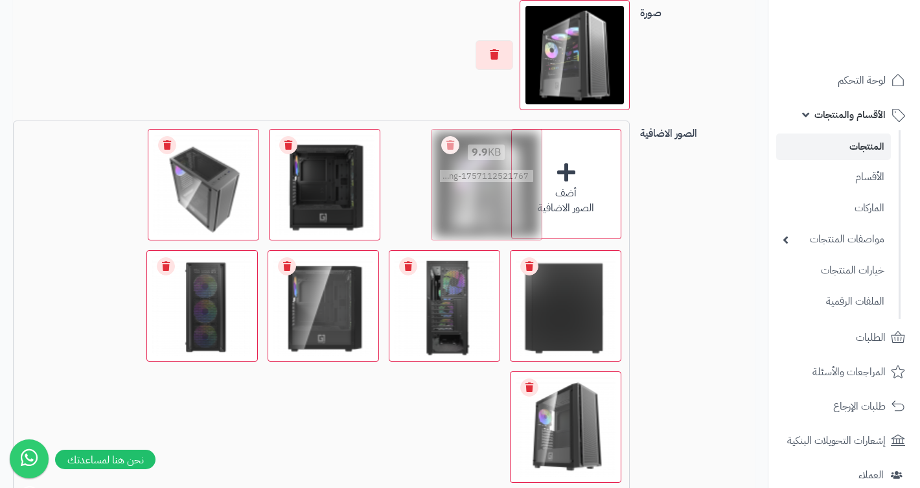
drag, startPoint x: 570, startPoint y: 428, endPoint x: 500, endPoint y: 190, distance: 248.3
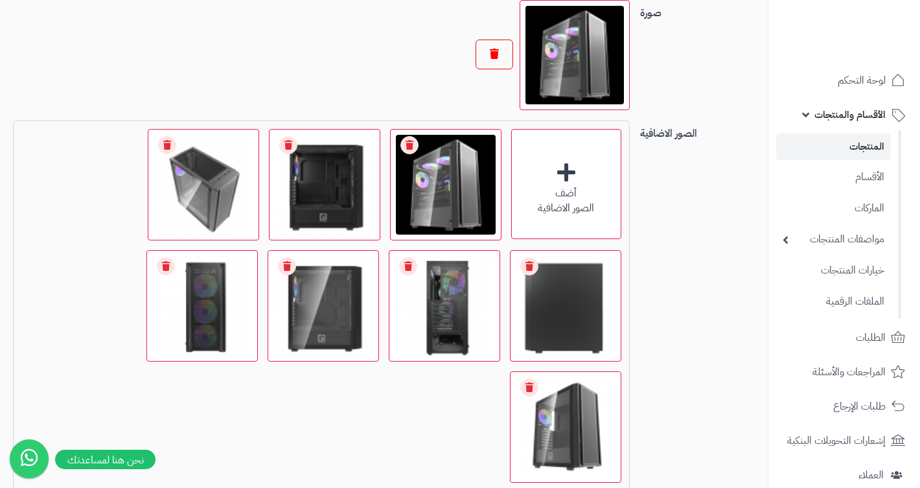
click at [503, 57] on button "button" at bounding box center [495, 55] width 38 height 30
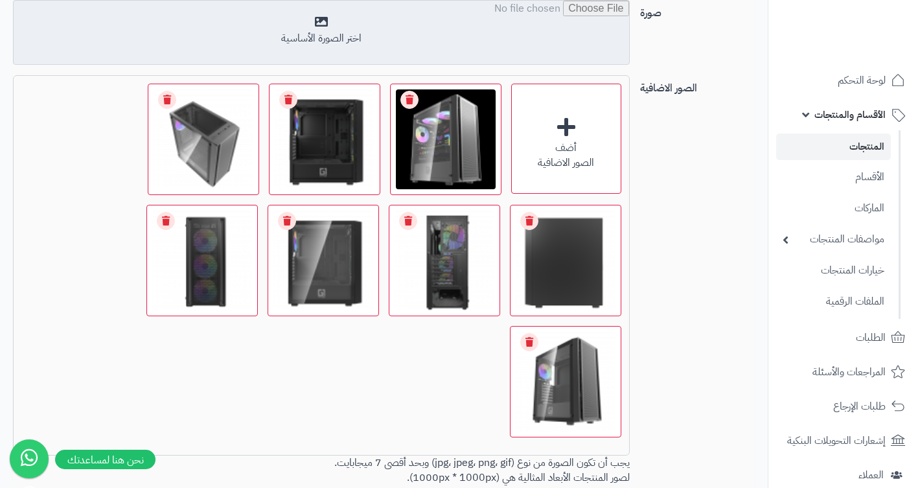
click at [512, 32] on input "file" at bounding box center [321, 33] width 615 height 65
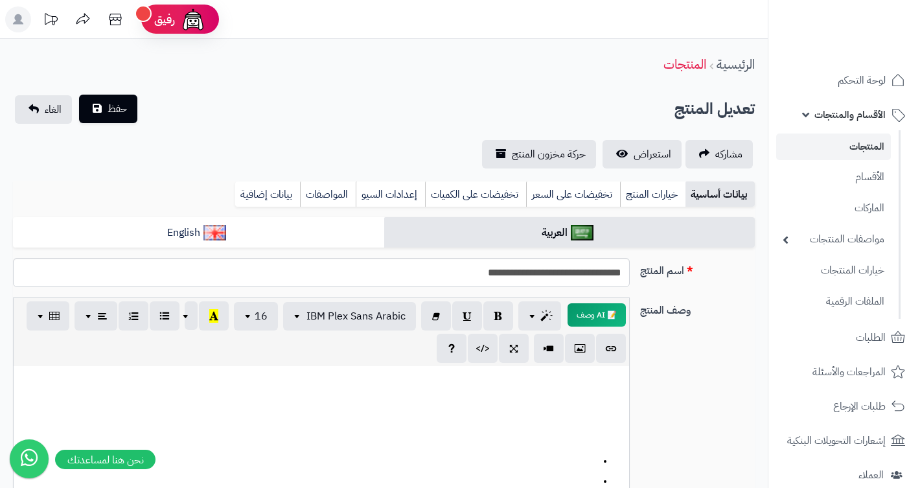
scroll to position [-1, 0]
click at [128, 102] on button "حفظ" at bounding box center [108, 109] width 58 height 29
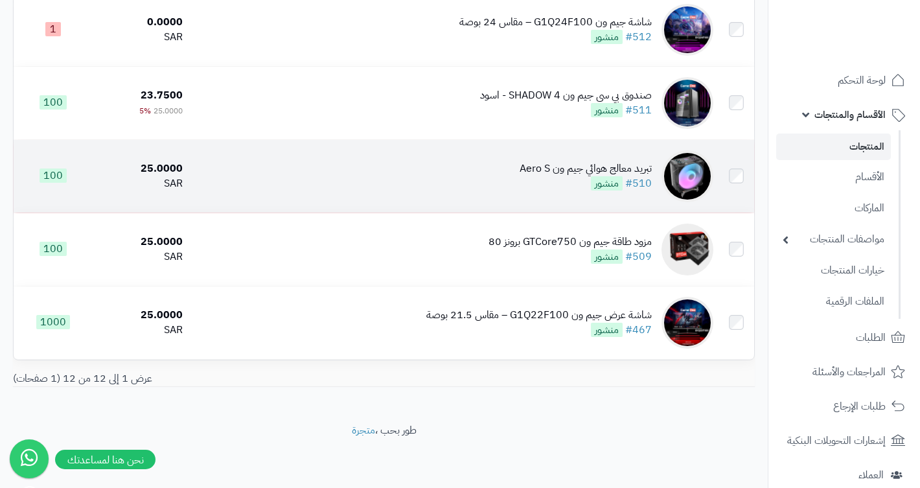
scroll to position [733, 0]
click at [592, 169] on div "تبريد معالج هوائي جيم ون Aero S" at bounding box center [586, 168] width 132 height 15
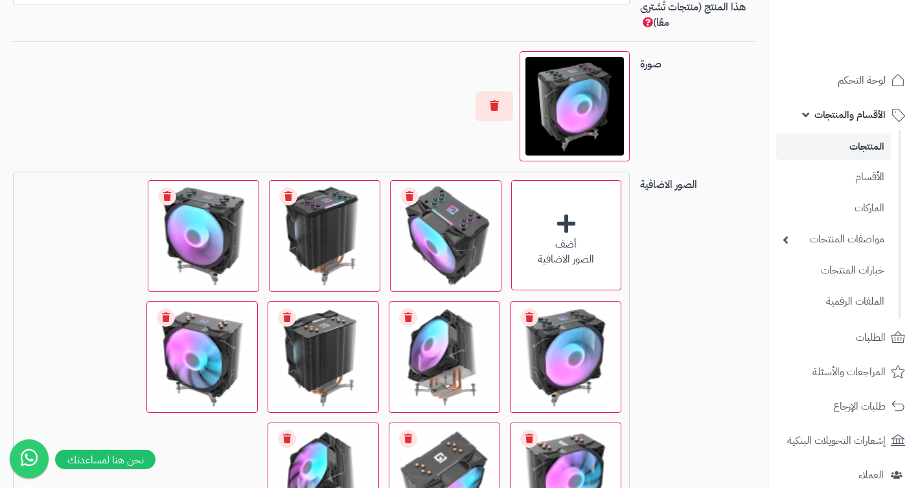
scroll to position [873, 0]
click at [503, 97] on button "button" at bounding box center [495, 106] width 38 height 30
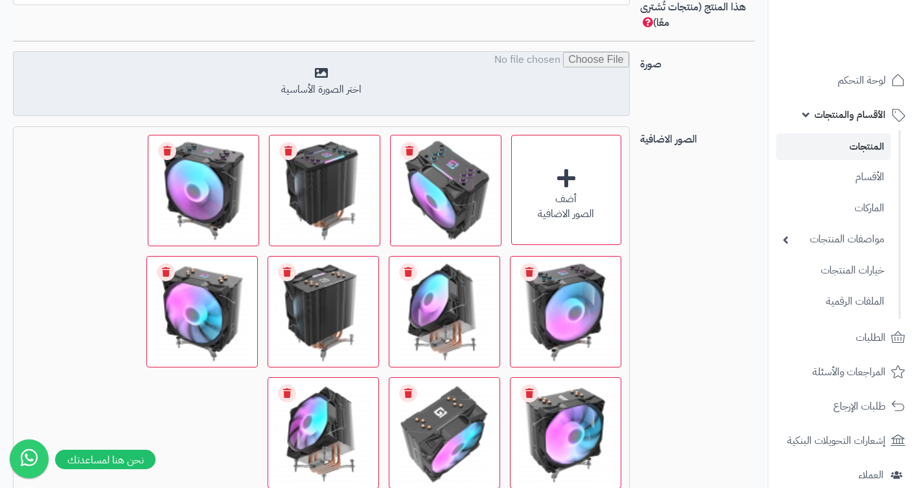
click at [514, 97] on input "file" at bounding box center [321, 84] width 615 height 65
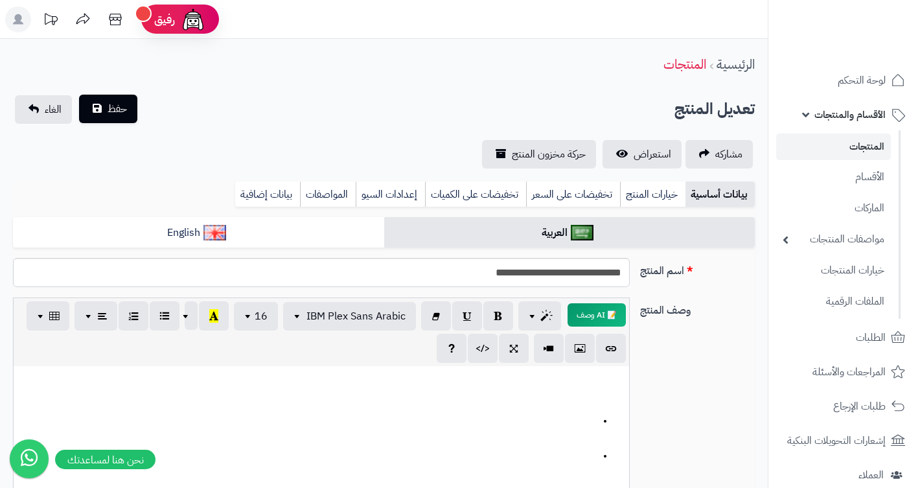
scroll to position [0, 0]
click at [124, 107] on span "حفظ" at bounding box center [117, 109] width 19 height 16
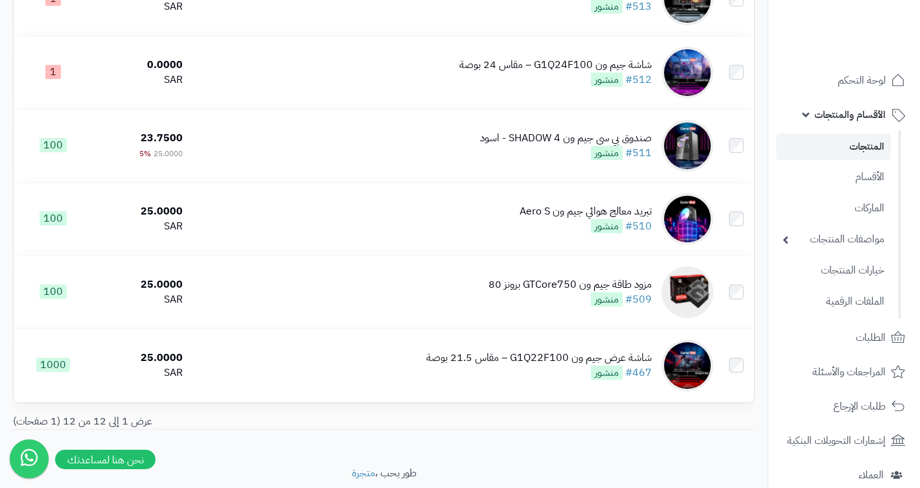
scroll to position [690, 0]
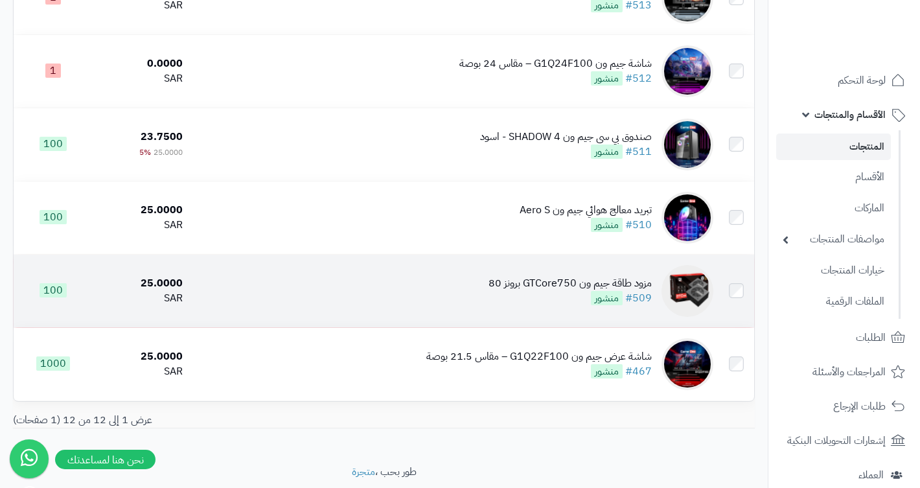
click at [534, 284] on div "مزود طاقة جيم ون GTCore750 برونز 80" at bounding box center [570, 283] width 163 height 15
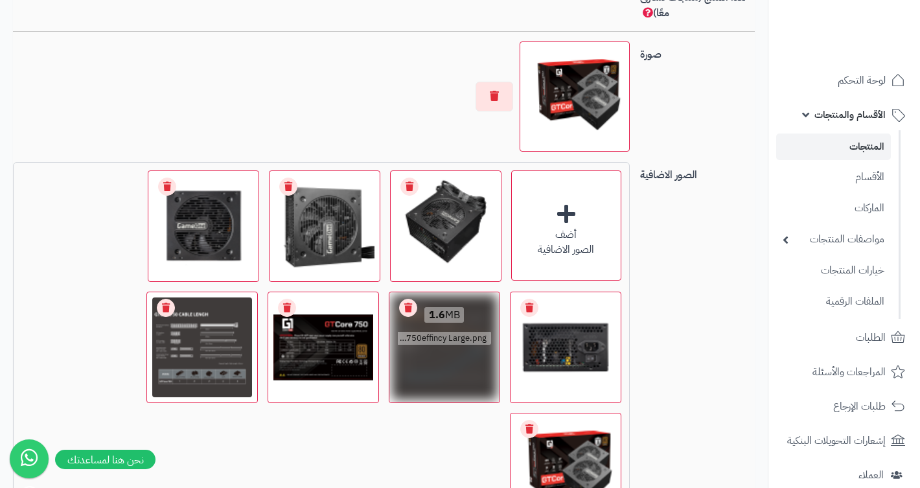
scroll to position [895, 0]
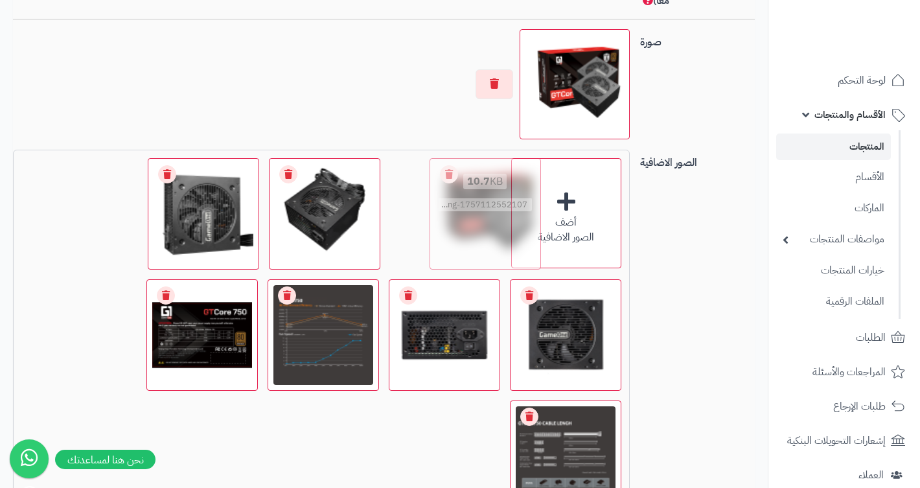
drag, startPoint x: 564, startPoint y: 420, endPoint x: 484, endPoint y: 178, distance: 255.1
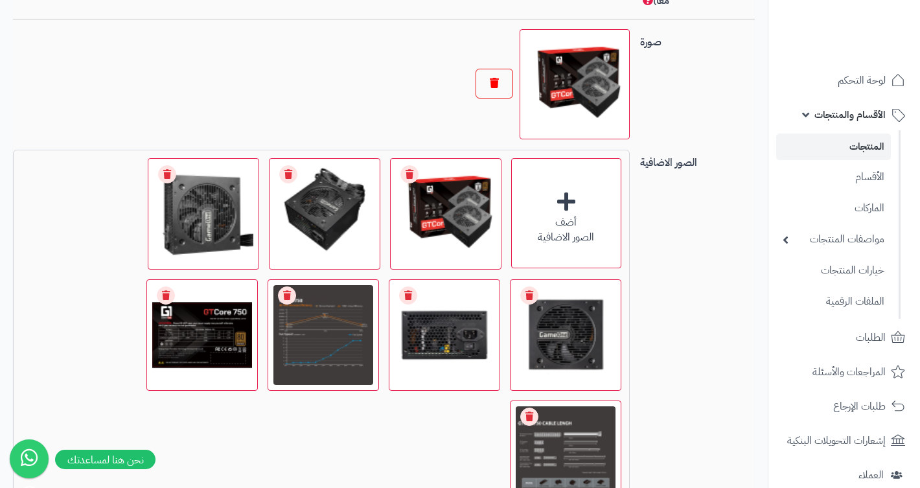
click at [500, 81] on button "button" at bounding box center [495, 84] width 38 height 30
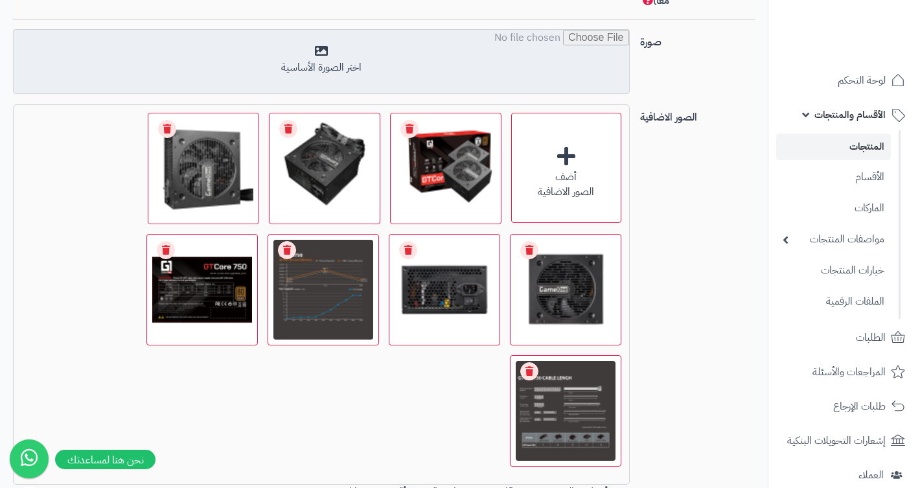
click at [511, 68] on input "file" at bounding box center [321, 62] width 615 height 65
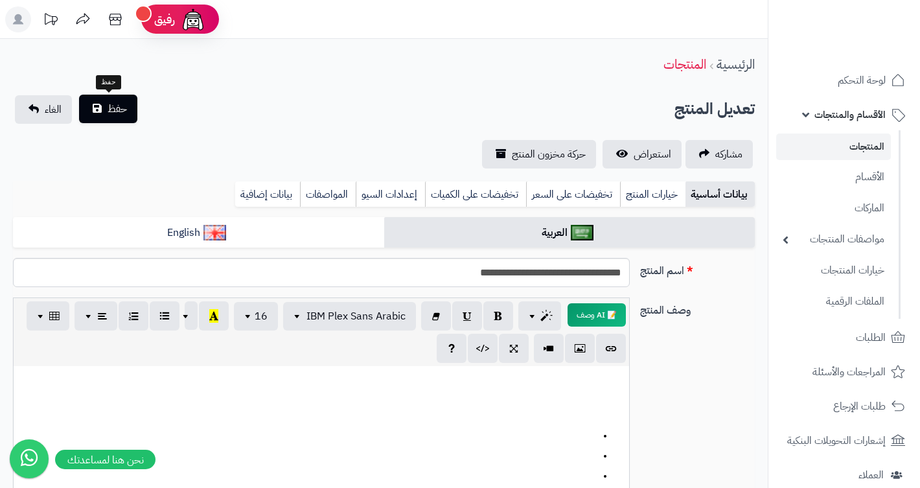
scroll to position [0, 0]
click at [121, 111] on span "حفظ" at bounding box center [117, 109] width 19 height 16
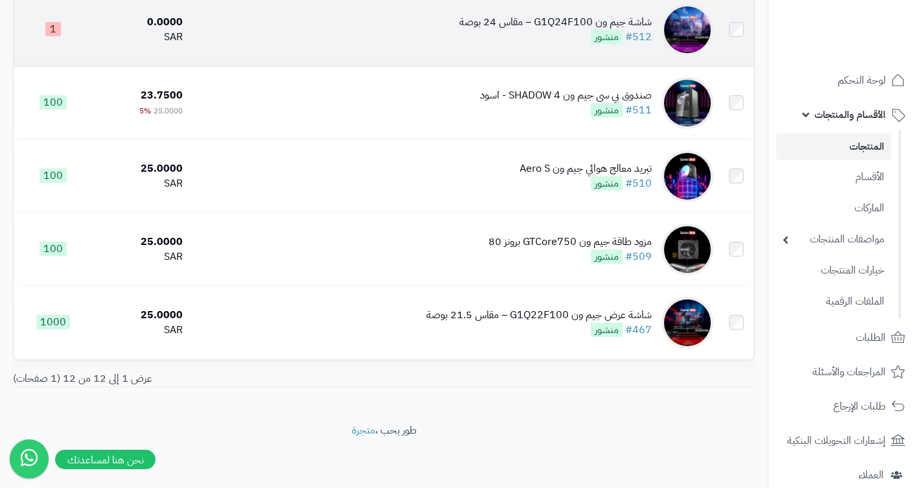
scroll to position [733, 0]
